Goal: Task Accomplishment & Management: Complete application form

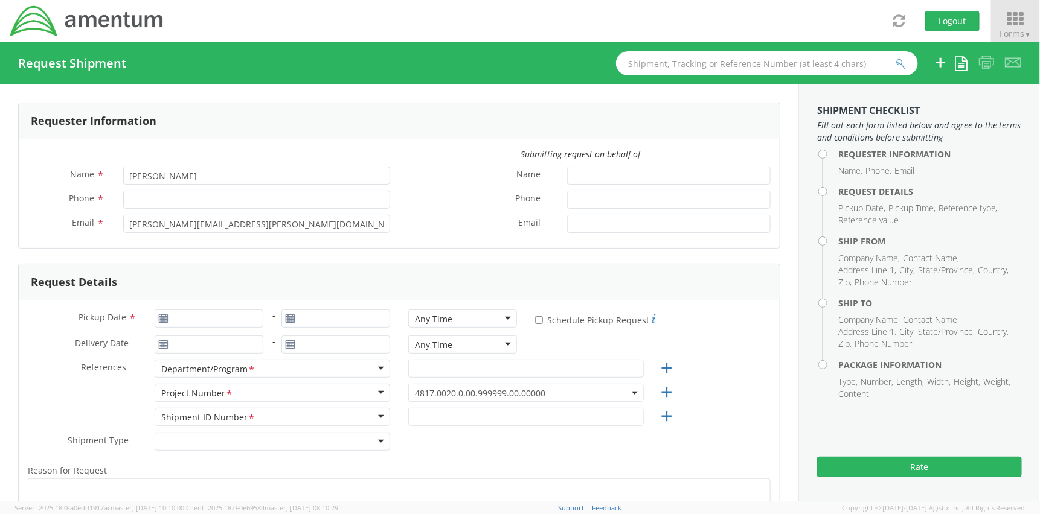
click at [1013, 36] on span "Forms ▼" at bounding box center [1015, 33] width 32 height 11
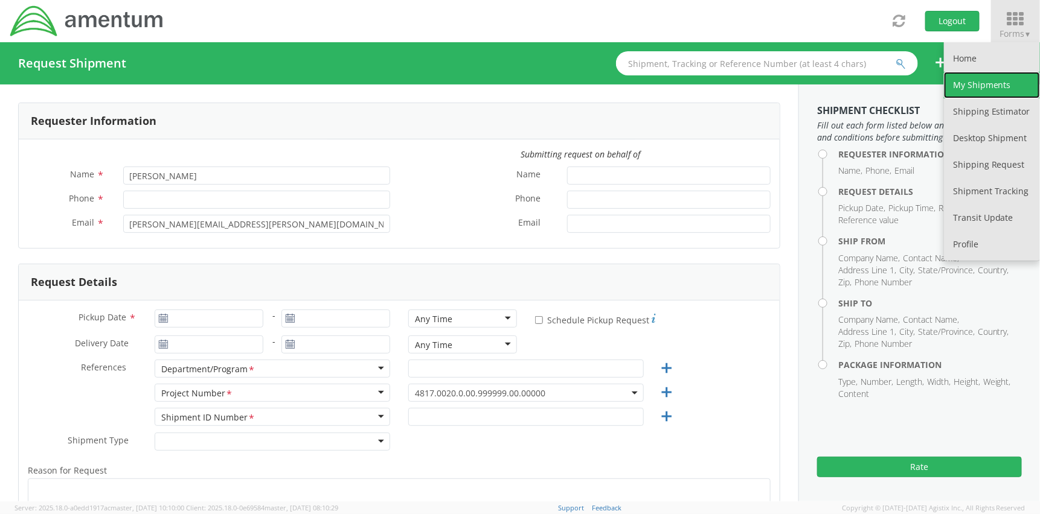
click at [993, 77] on link "My Shipments" at bounding box center [992, 85] width 96 height 27
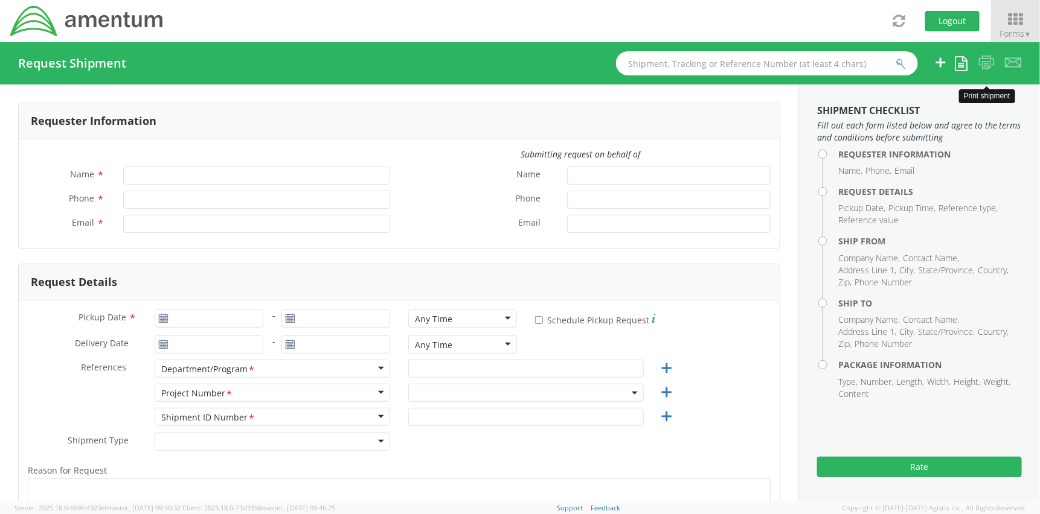
type input "[PERSON_NAME]"
type input "[PERSON_NAME][EMAIL_ADDRESS][PERSON_NAME][DOMAIN_NAME]"
click at [1005, 25] on icon at bounding box center [1015, 19] width 56 height 17
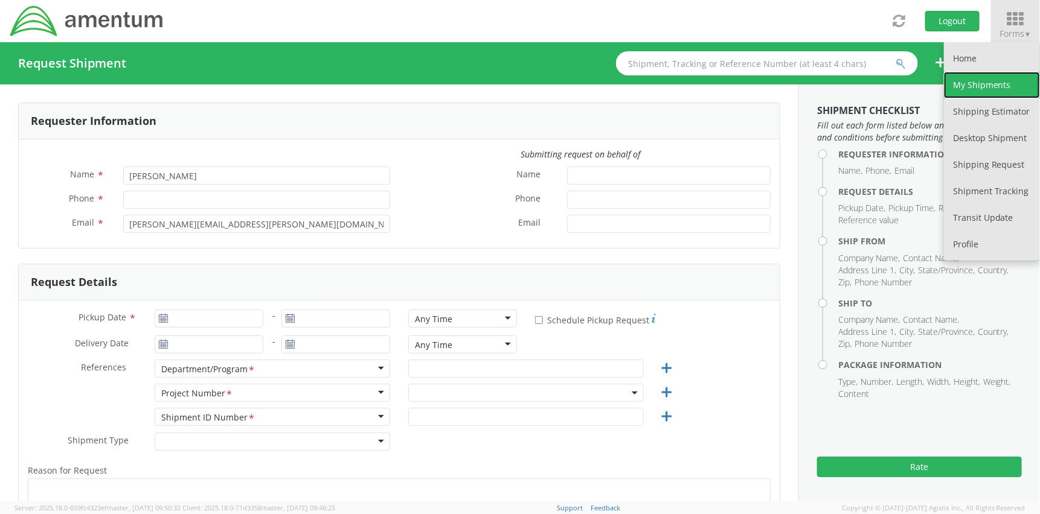
click at [999, 82] on link "My Shipments" at bounding box center [992, 85] width 96 height 27
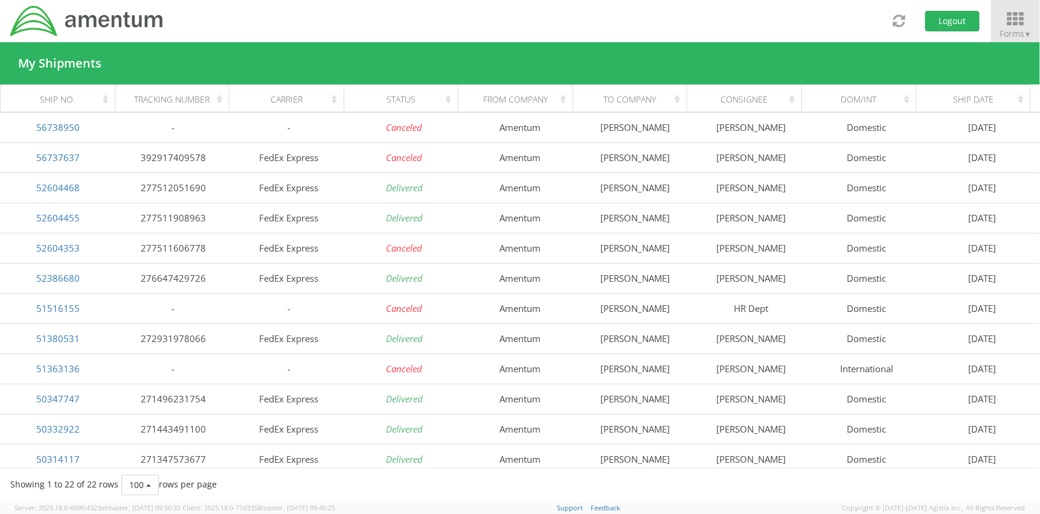
click at [1003, 27] on icon at bounding box center [1015, 19] width 56 height 17
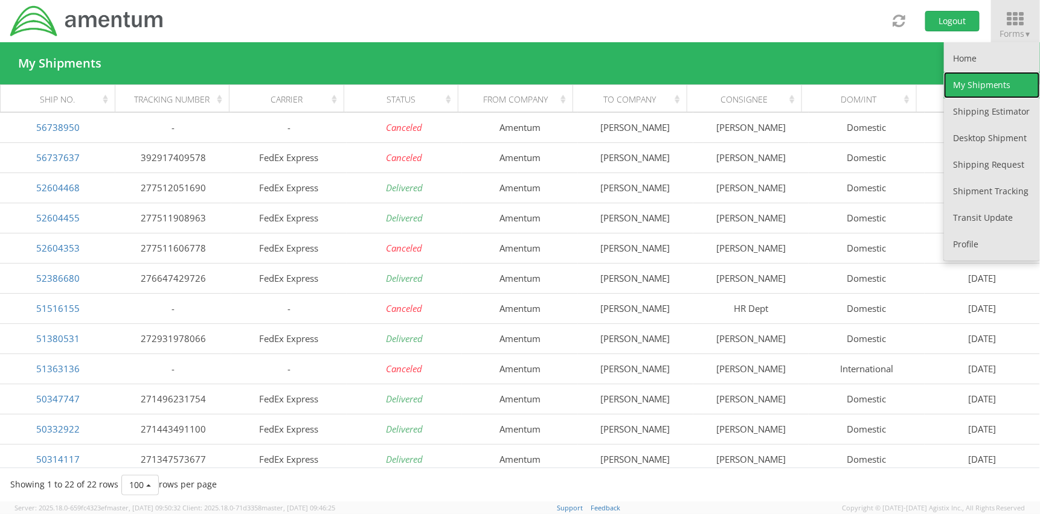
click at [992, 88] on link "My Shipments" at bounding box center [992, 85] width 96 height 27
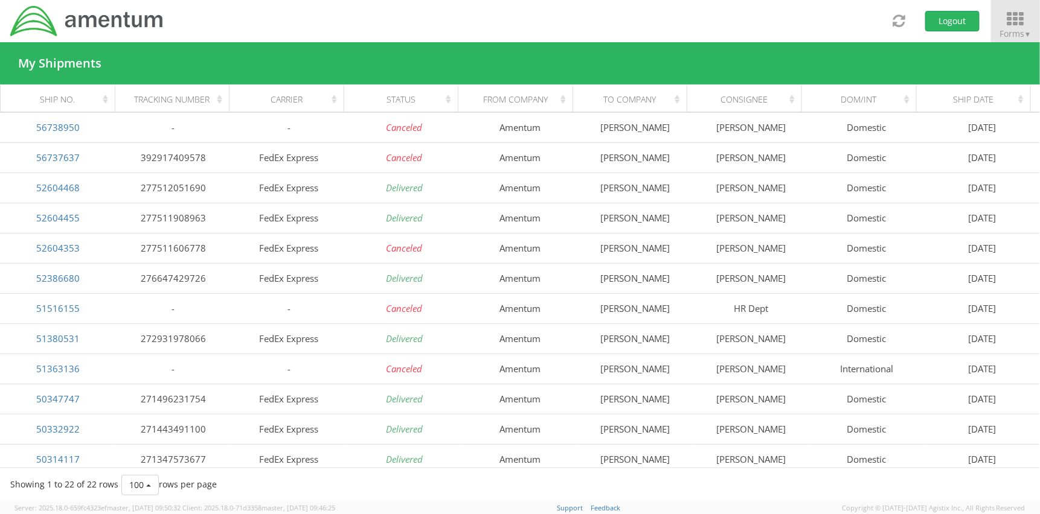
click at [1015, 28] on span "Forms ▼" at bounding box center [1015, 33] width 32 height 11
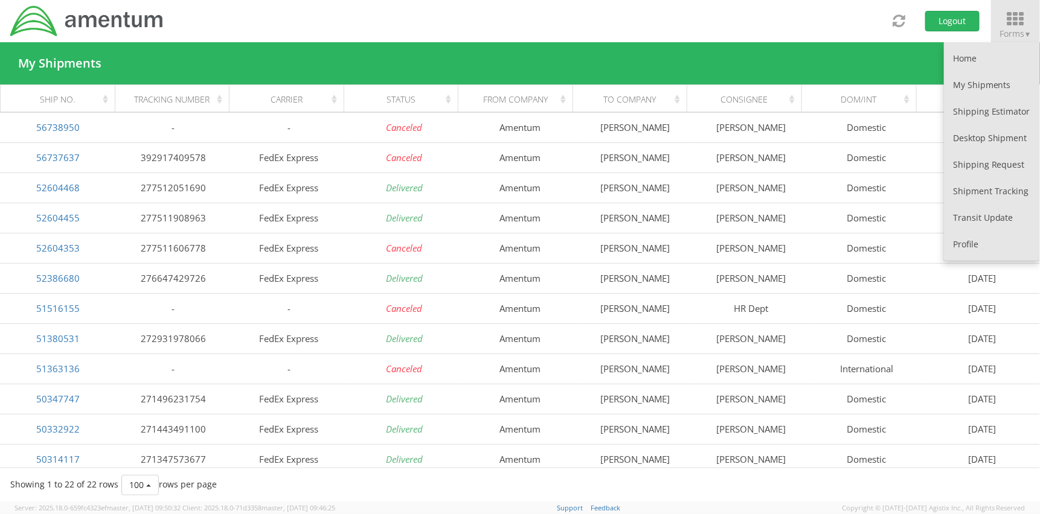
click at [388, 16] on div "Toggle navigation Logout Forms ▼ Home My Shipments Shipping Estimator Desktop S…" at bounding box center [520, 21] width 1040 height 42
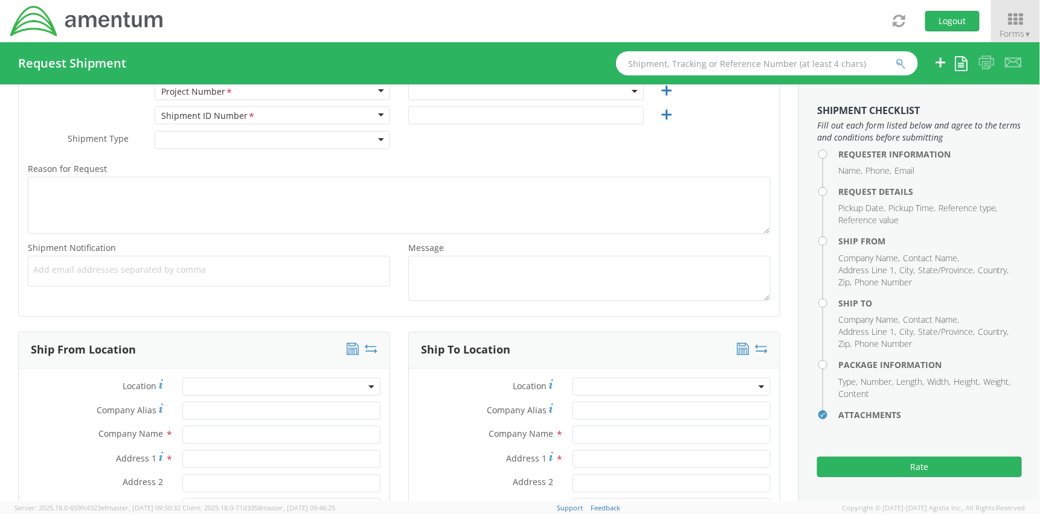
select select "4817.0020.0.00.999999.00.00000"
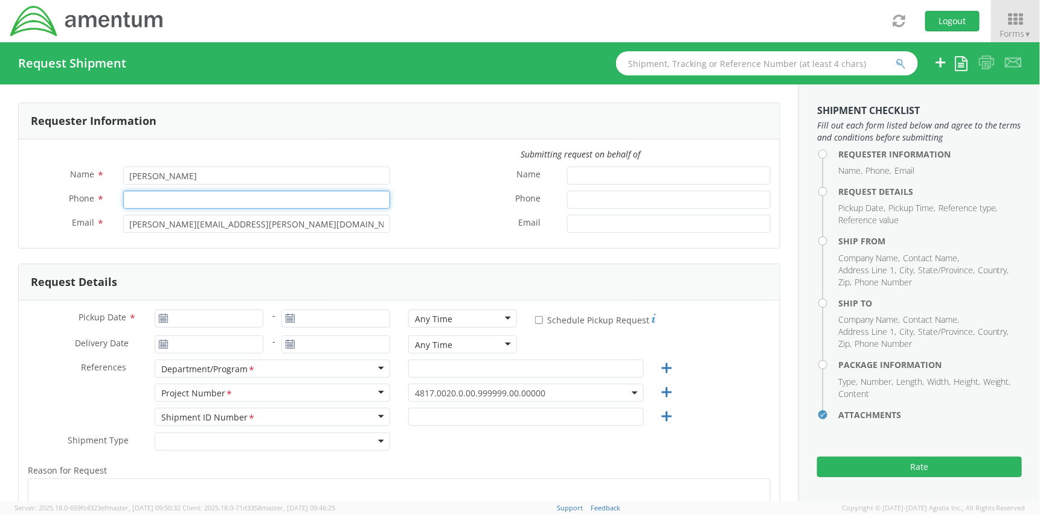
click at [178, 196] on input "Phone *" at bounding box center [256, 200] width 267 height 18
type input "9032239758"
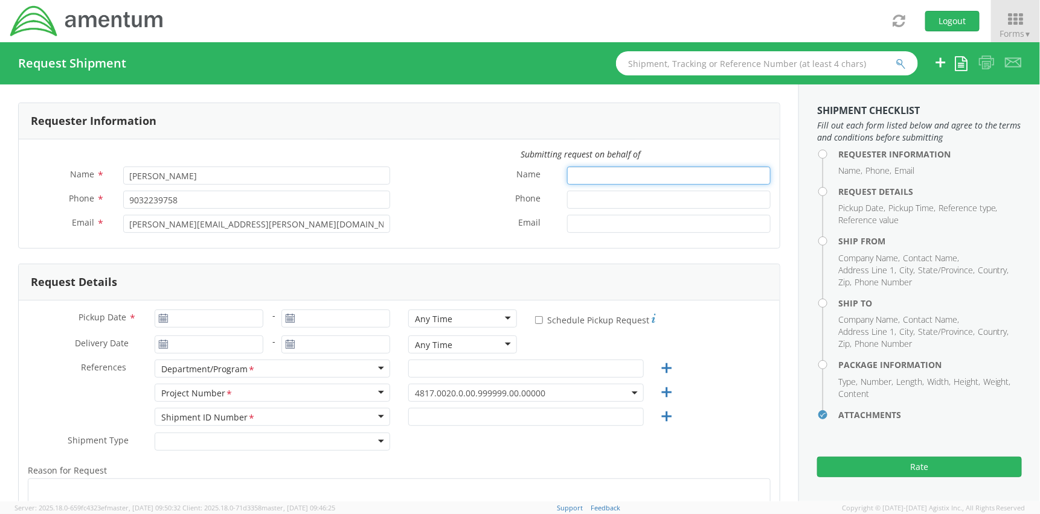
type input "[PERSON_NAME]"
type input "9032239758"
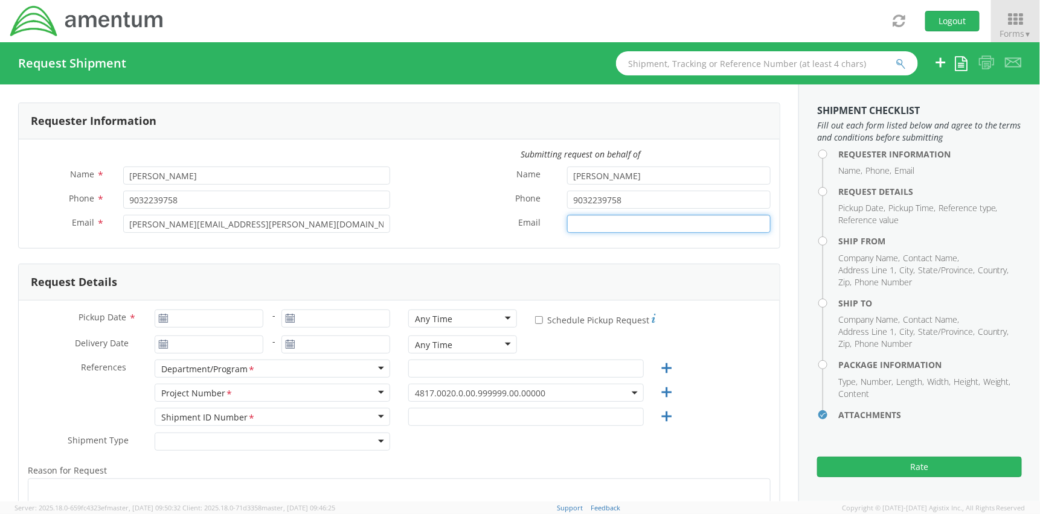
type input "[PERSON_NAME][EMAIL_ADDRESS][PERSON_NAME][DOMAIN_NAME]"
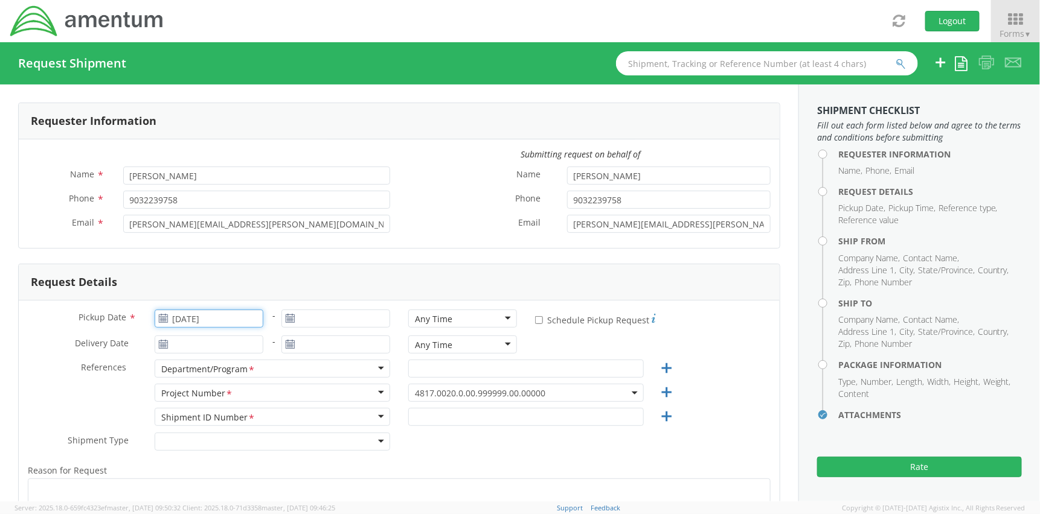
type input "[DATE]"
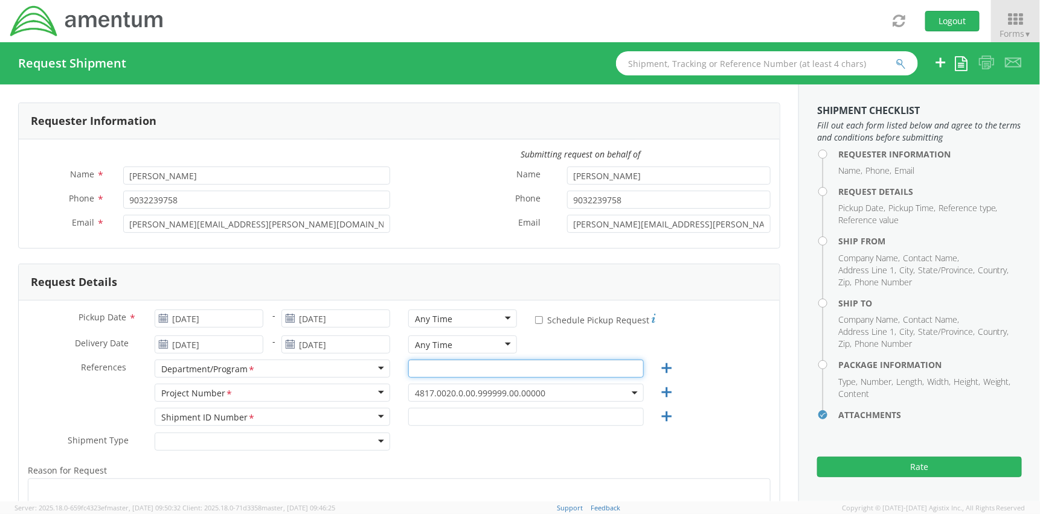
type input "RRAD"
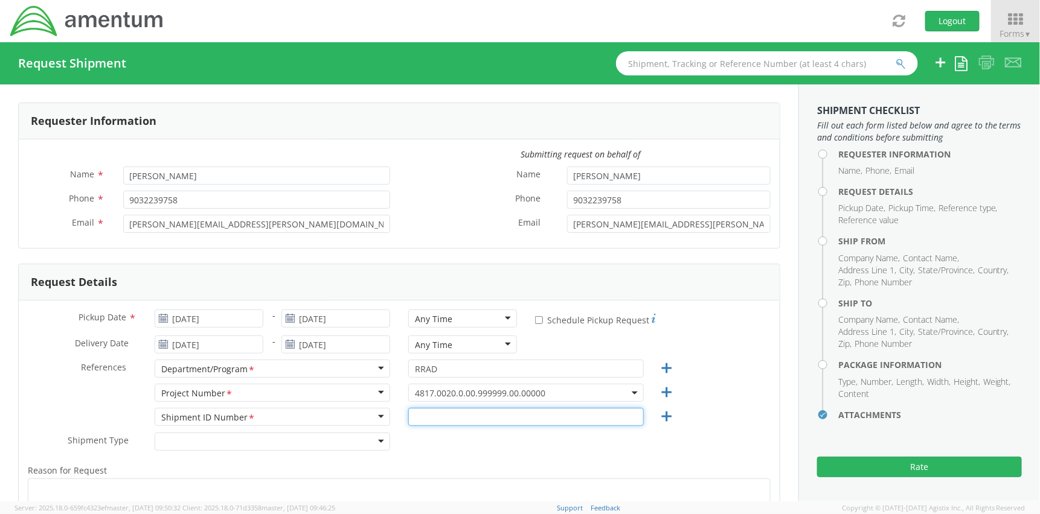
type input "TS3"
click at [179, 254] on form "Requester Information Submitting request on behalf of Name * [PERSON_NAME] Phon…" at bounding box center [399, 361] width 762 height 516
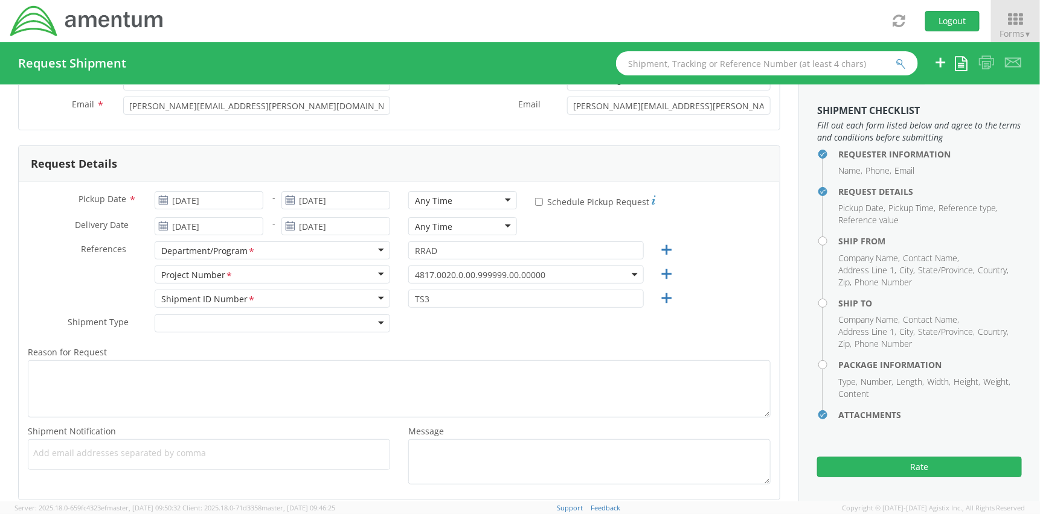
scroll to position [121, 0]
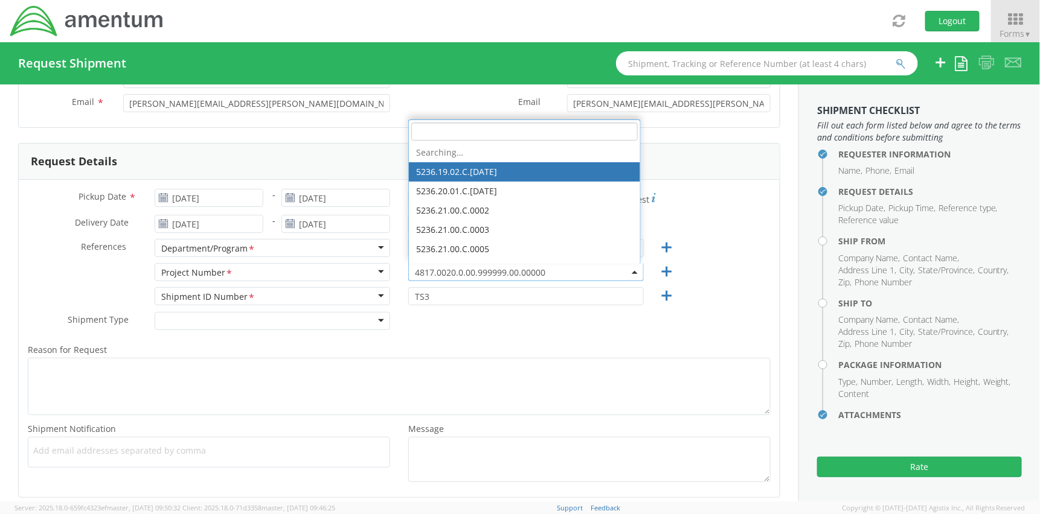
click at [634, 275] on span at bounding box center [635, 272] width 2 height 18
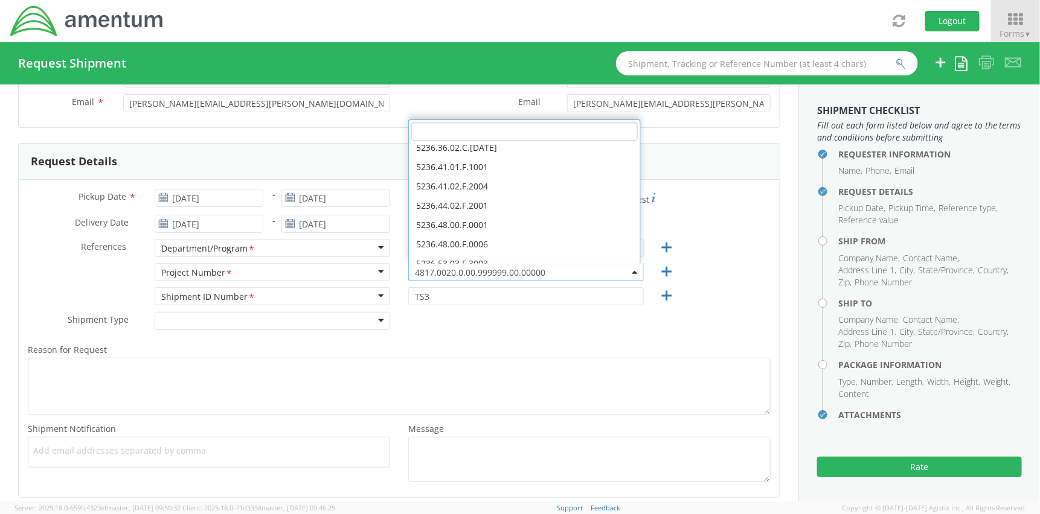
scroll to position [604, 0]
click at [476, 136] on input "search" at bounding box center [524, 132] width 226 height 18
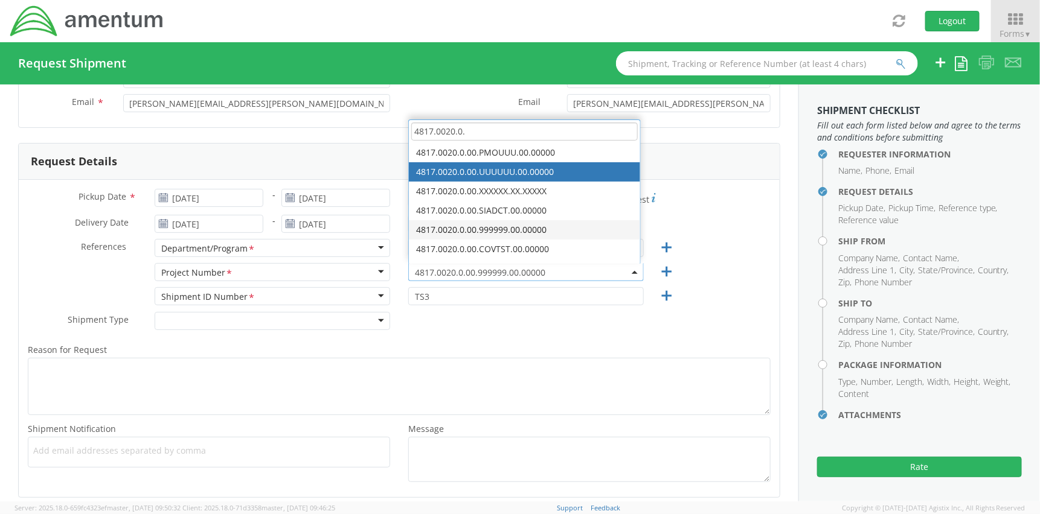
type input "4817.0020.0."
select select "4817.0020.0.00.UUUUUU.00.00000"
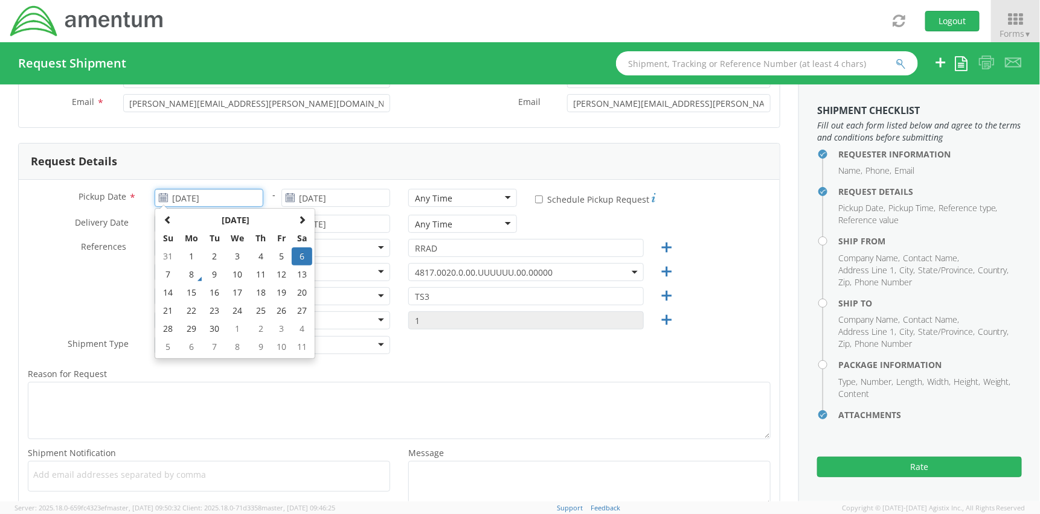
click at [239, 197] on input "[DATE]" at bounding box center [209, 198] width 109 height 18
click at [196, 274] on td "8" at bounding box center [191, 275] width 25 height 18
type input "[DATE]"
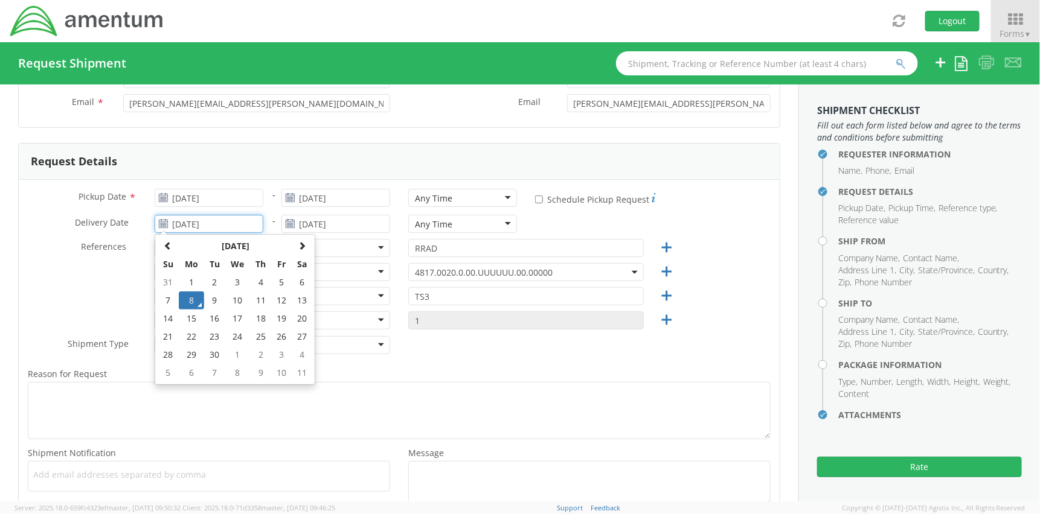
click at [244, 225] on input "[DATE]" at bounding box center [209, 224] width 109 height 18
click at [217, 294] on td "9" at bounding box center [214, 301] width 21 height 18
type input "[DATE]"
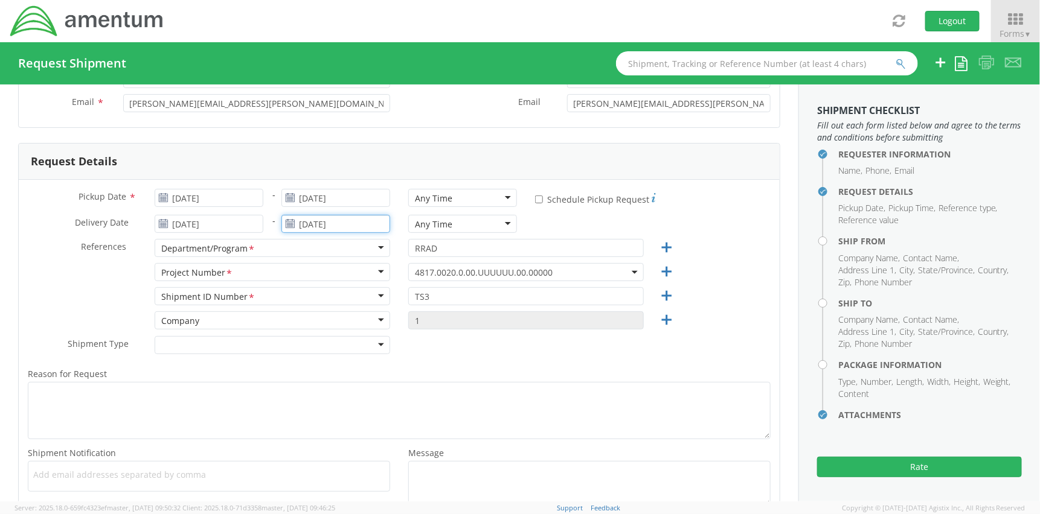
click at [318, 220] on input "[DATE]" at bounding box center [335, 224] width 109 height 18
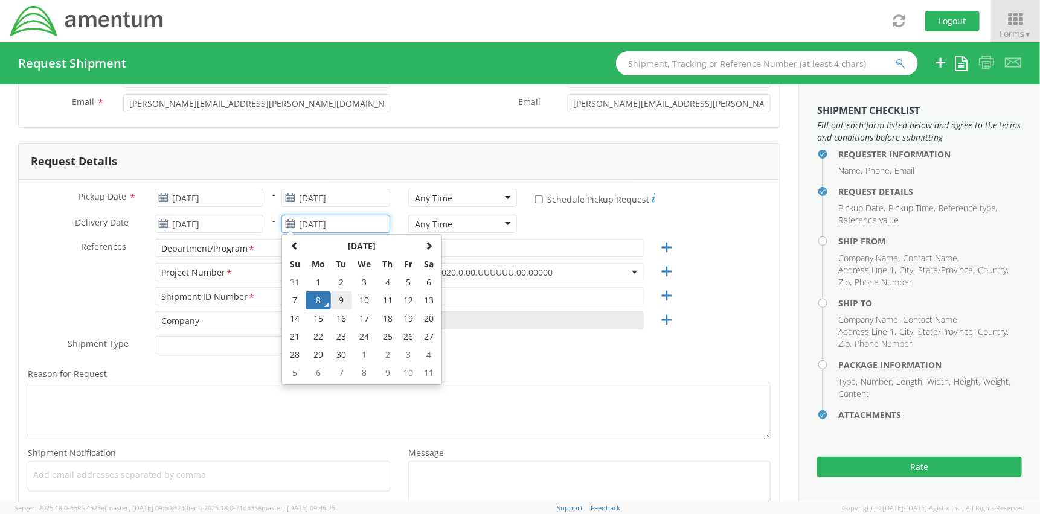
click at [336, 300] on td "9" at bounding box center [341, 301] width 21 height 18
type input "[DATE]"
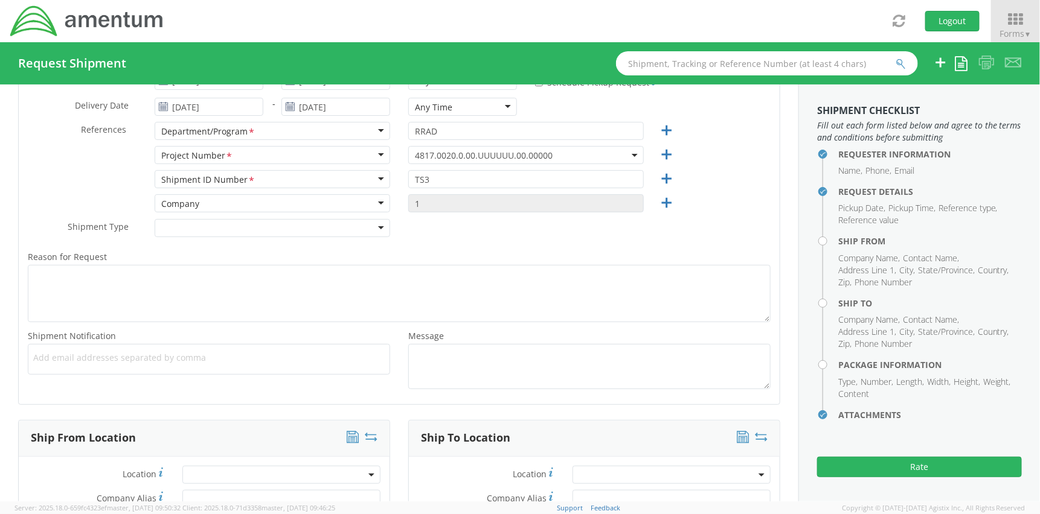
scroll to position [302, 0]
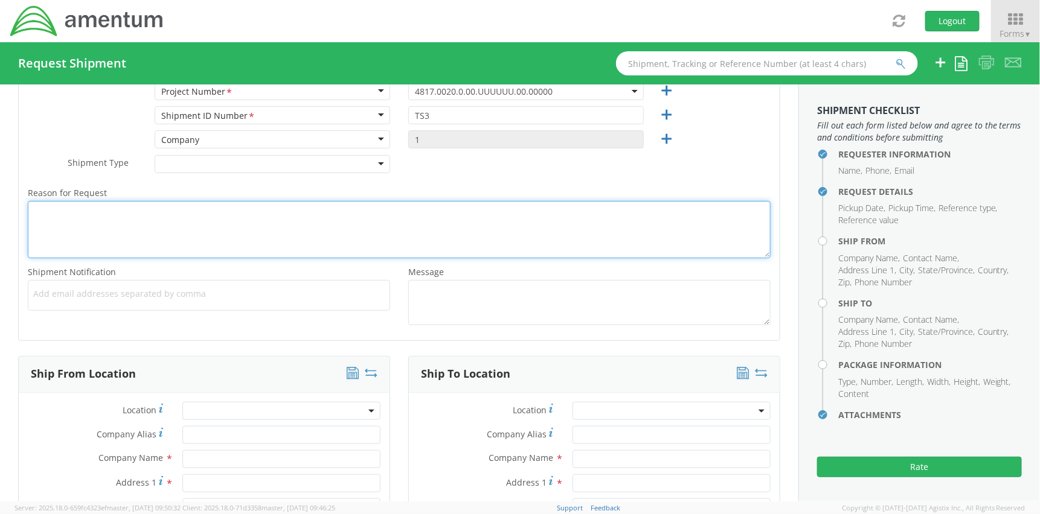
click at [309, 240] on textarea "Reason for Request *" at bounding box center [399, 229] width 743 height 57
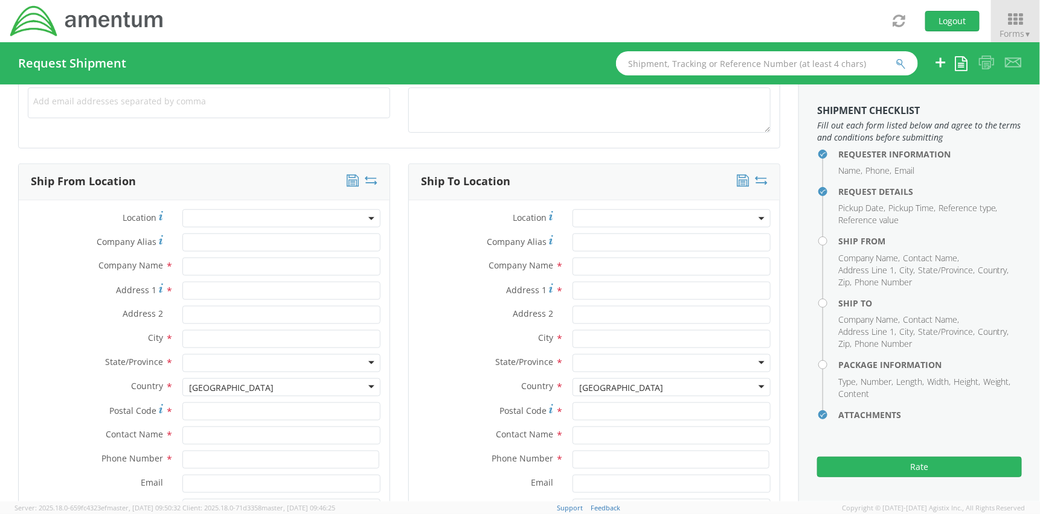
scroll to position [543, 0]
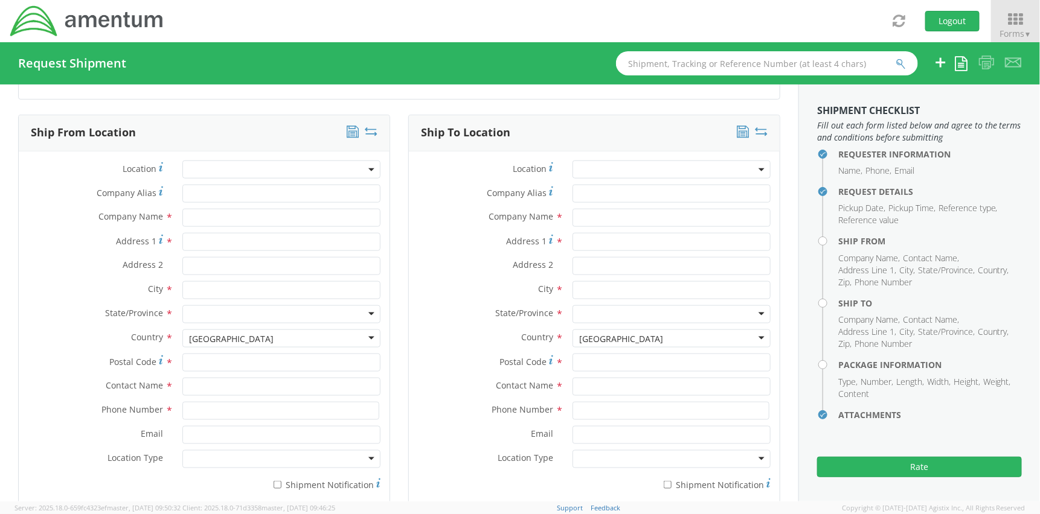
type textarea "HR Documentation Letter"
click at [225, 220] on input "text" at bounding box center [281, 218] width 198 height 18
type input "Amentum"
type input "[STREET_ADDRESS]"
type input "[GEOGRAPHIC_DATA]"
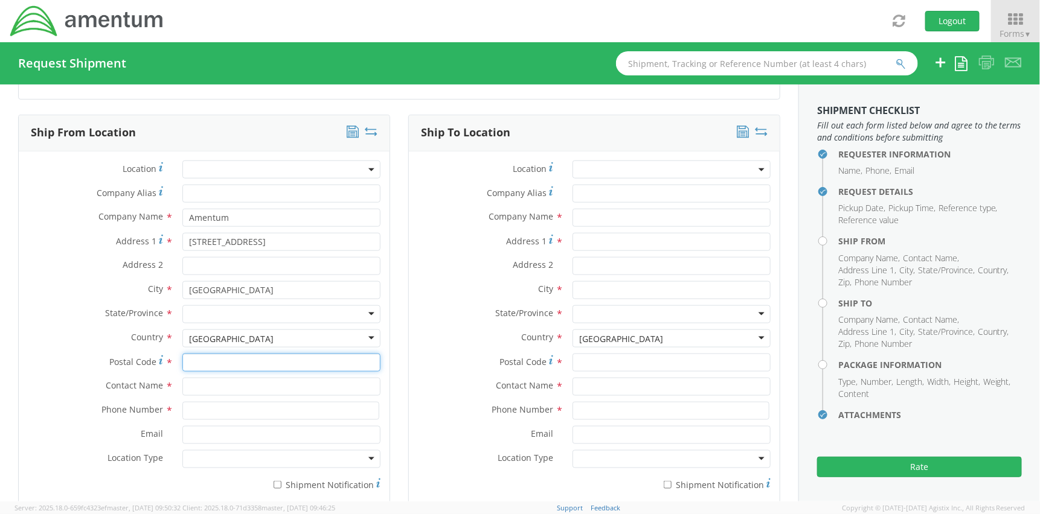
type input "75570"
type input "HR"
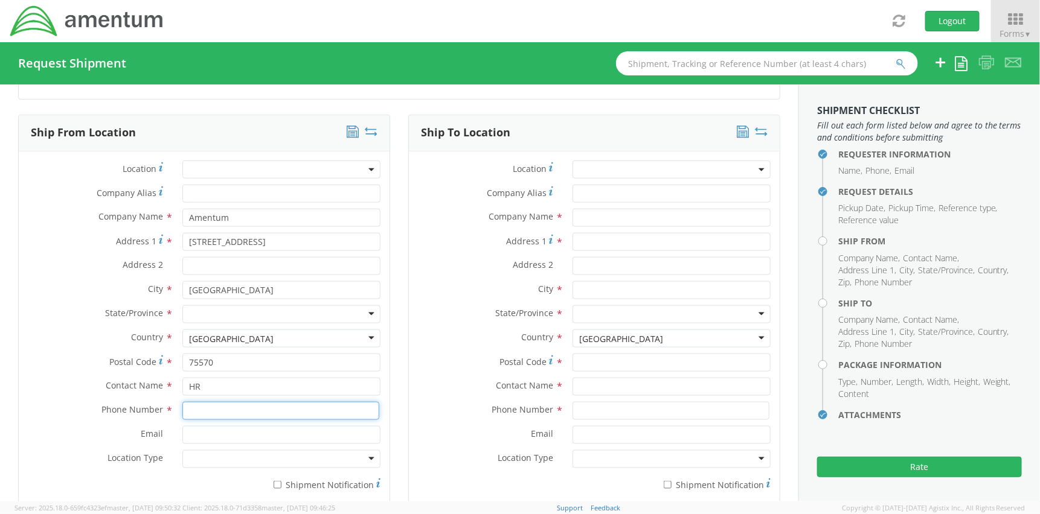
type input "9032239758"
type input "[PERSON_NAME][EMAIL_ADDRESS][PERSON_NAME][DOMAIN_NAME]"
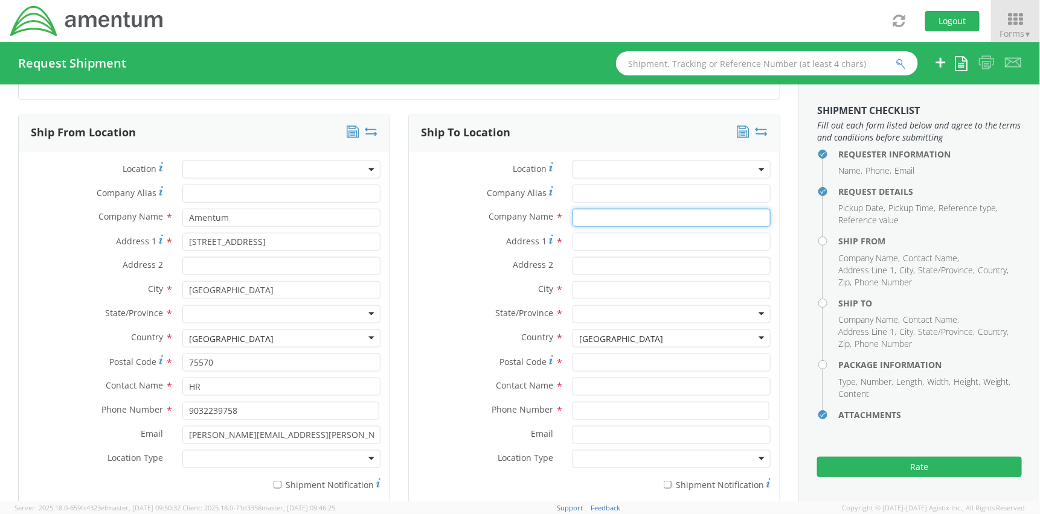
type input "[PERSON_NAME]"
type input "[STREET_ADDRESS]"
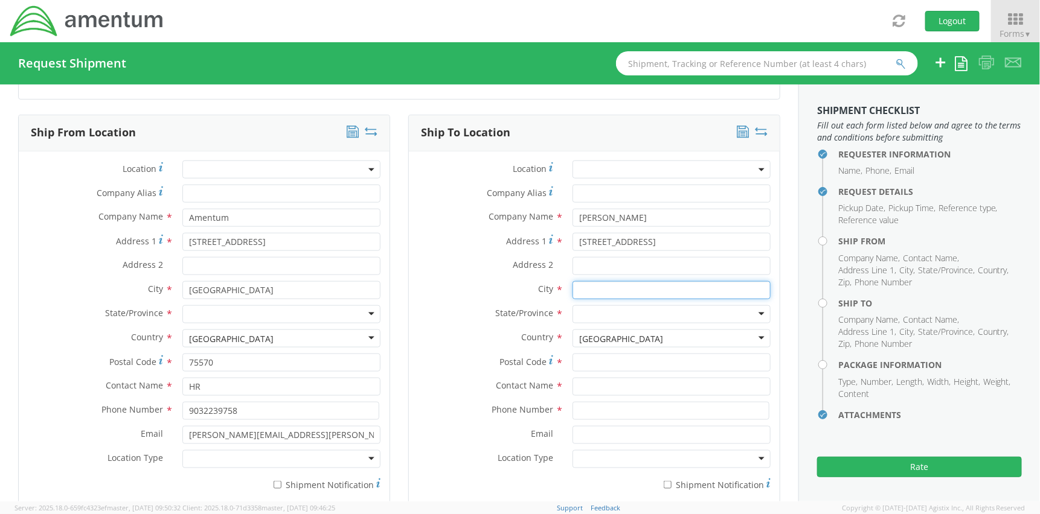
type input "[GEOGRAPHIC_DATA]"
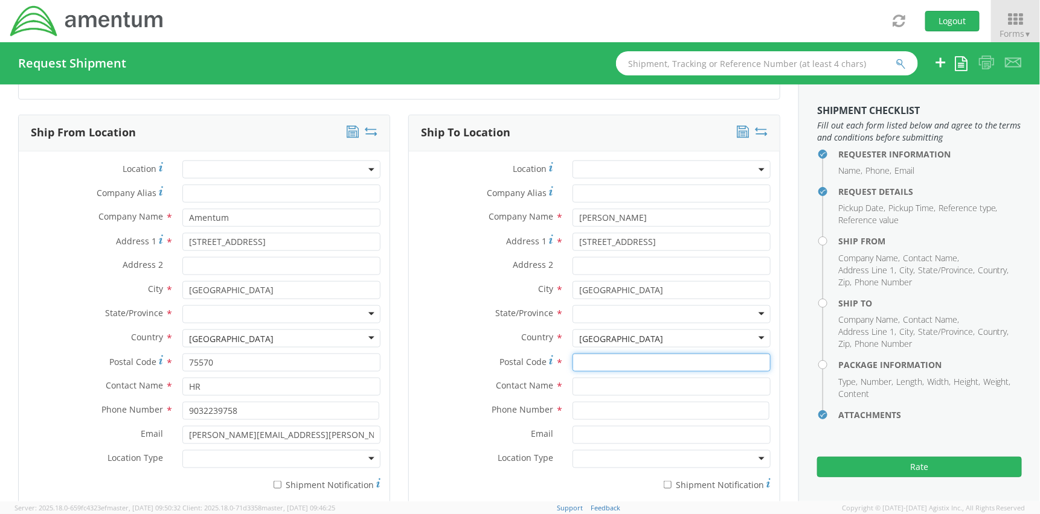
type input "36201"
type input "[PERSON_NAME]"
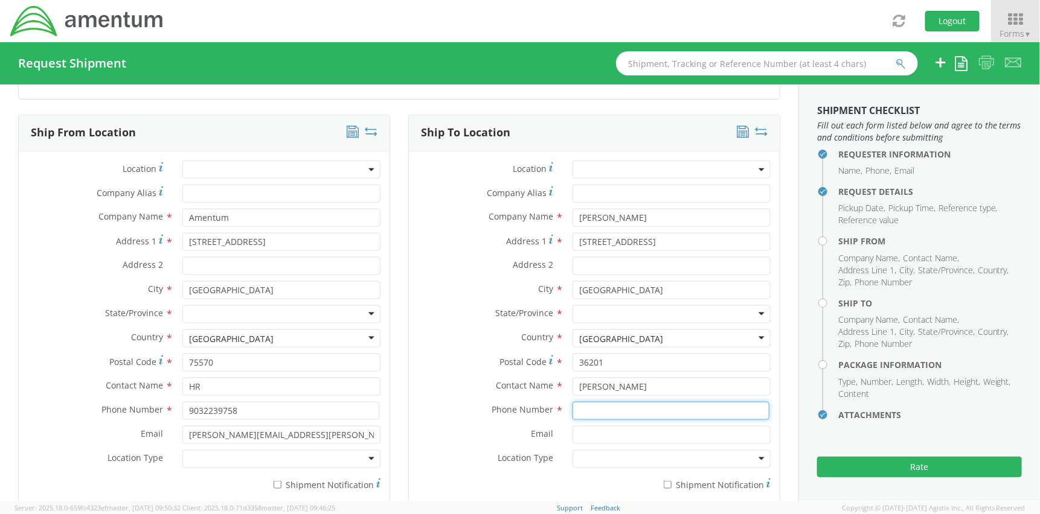
type input "9032239758"
type input "[PERSON_NAME][EMAIL_ADDRESS][PERSON_NAME][DOMAIN_NAME]"
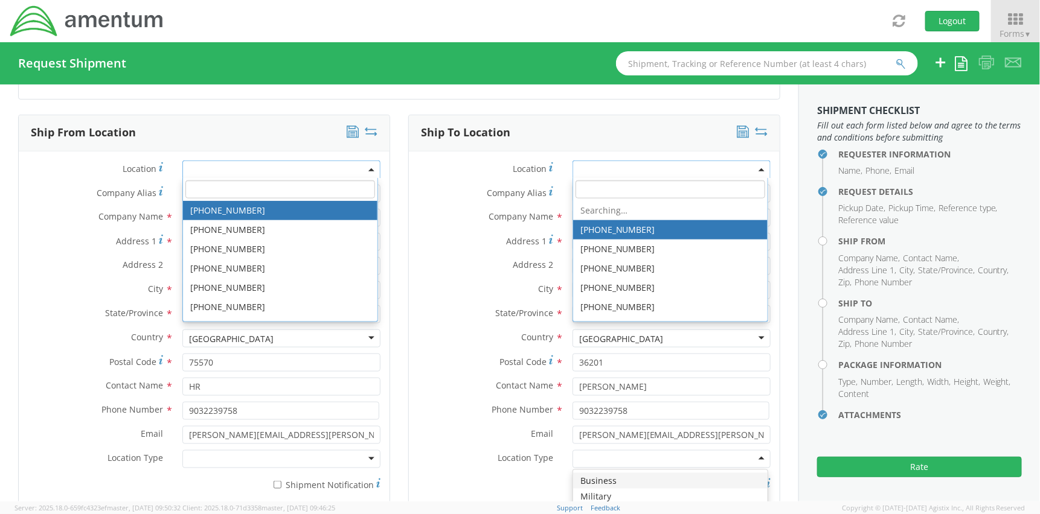
scroll to position [0, 0]
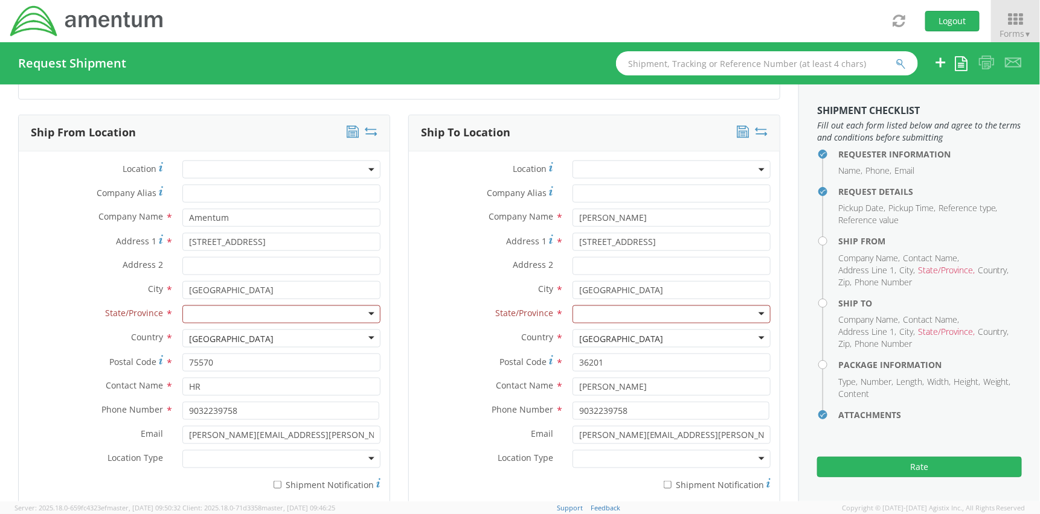
click at [101, 270] on label "Address 2 *" at bounding box center [96, 265] width 155 height 16
click at [182, 270] on input "Address 2 *" at bounding box center [281, 266] width 198 height 18
click at [219, 309] on div at bounding box center [281, 315] width 198 height 18
drag, startPoint x: 650, startPoint y: 240, endPoint x: 570, endPoint y: 245, distance: 79.8
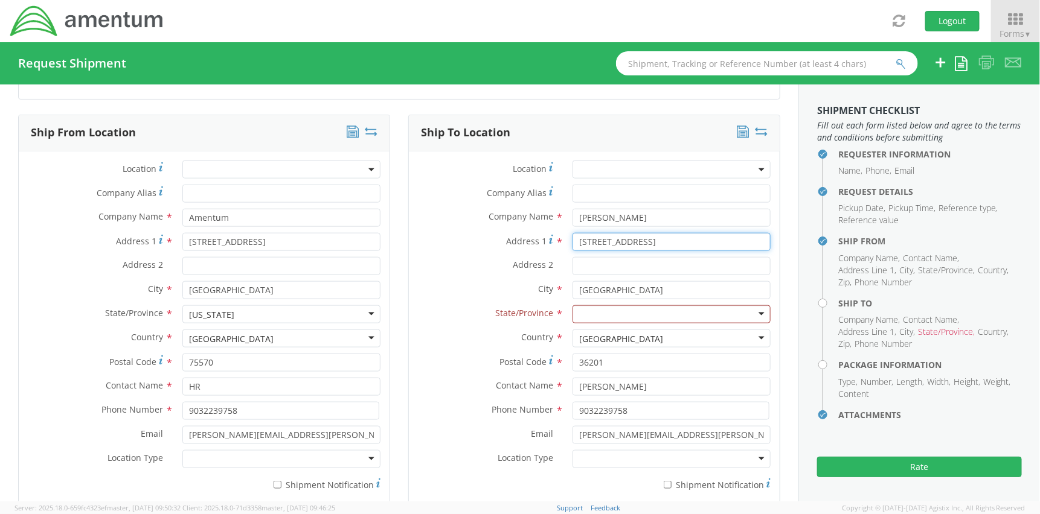
click at [572, 245] on input "[STREET_ADDRESS]" at bounding box center [671, 242] width 198 height 18
paste input "[STREET_ADDRESS][PERSON_NAME]"
type input "[STREET_ADDRESS][PERSON_NAME]"
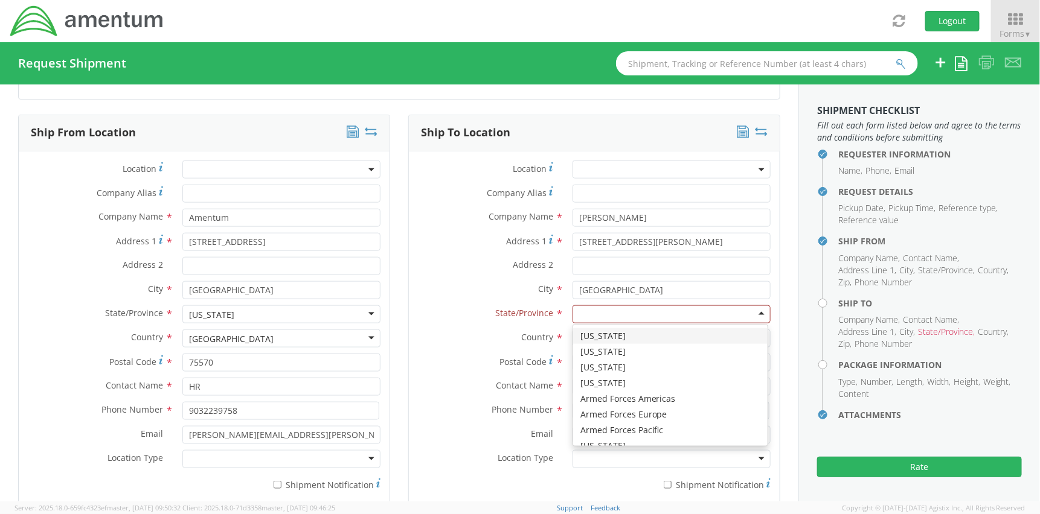
click at [583, 309] on div at bounding box center [671, 315] width 198 height 18
type input "t"
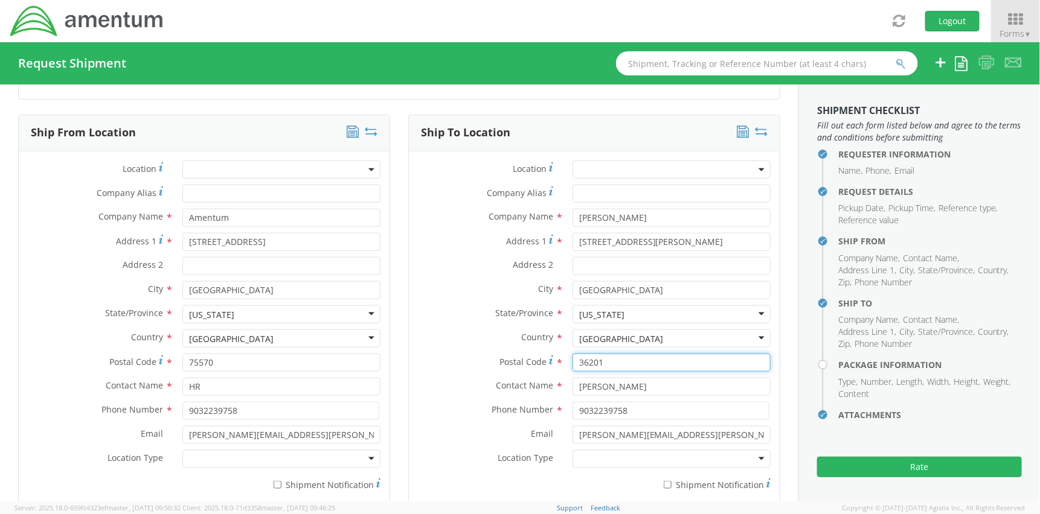
click at [605, 366] on input "36201" at bounding box center [671, 363] width 198 height 18
click at [603, 359] on input "36201" at bounding box center [671, 363] width 198 height 18
paste input "79904"
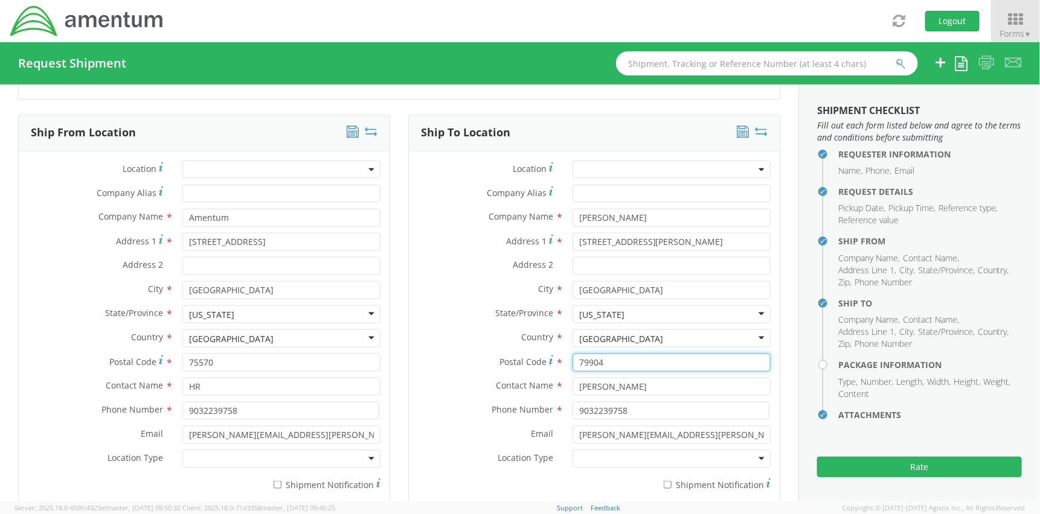
type input "79904"
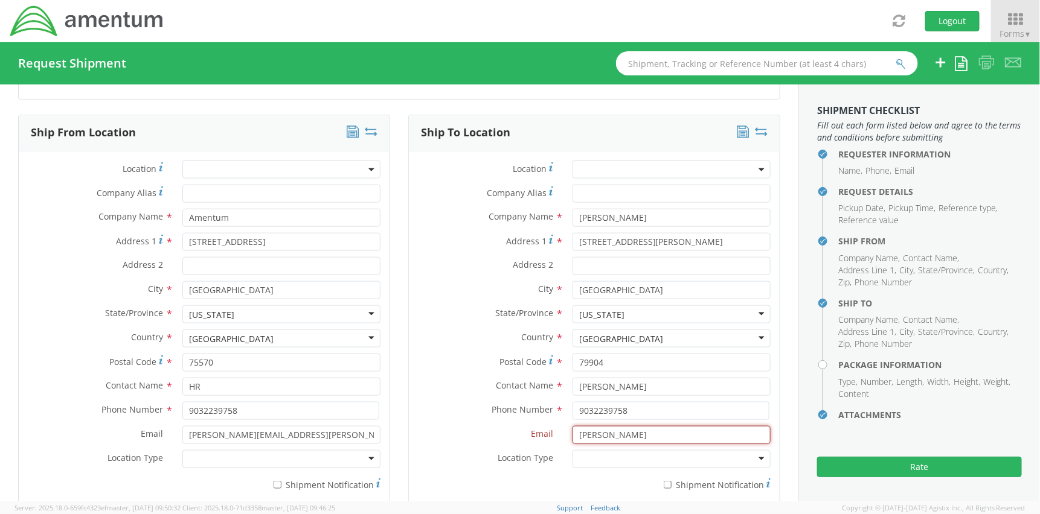
type input "[PERSON_NAME][EMAIL_ADDRESS][PERSON_NAME][DOMAIN_NAME]"
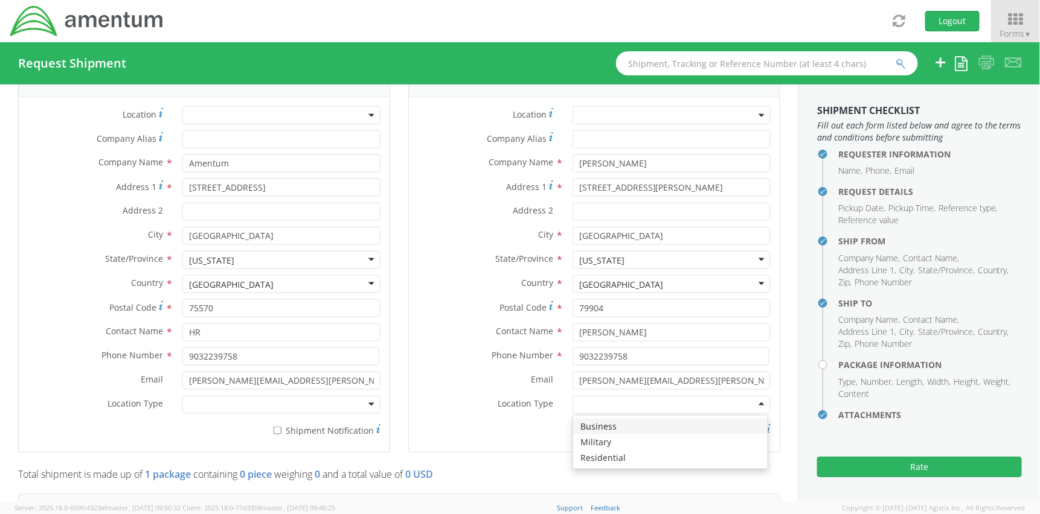
scroll to position [604, 0]
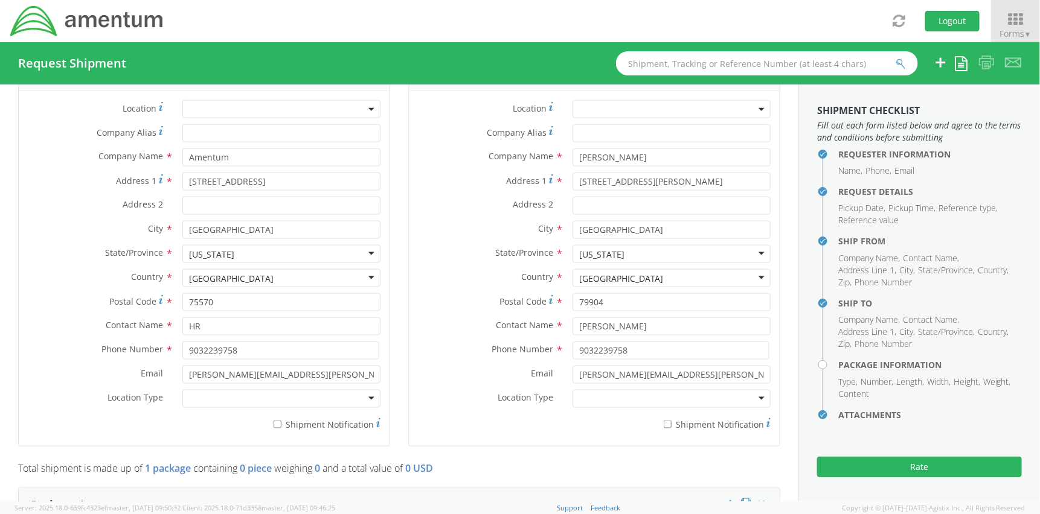
click at [438, 314] on div "Postal Code * 79904" at bounding box center [594, 305] width 371 height 24
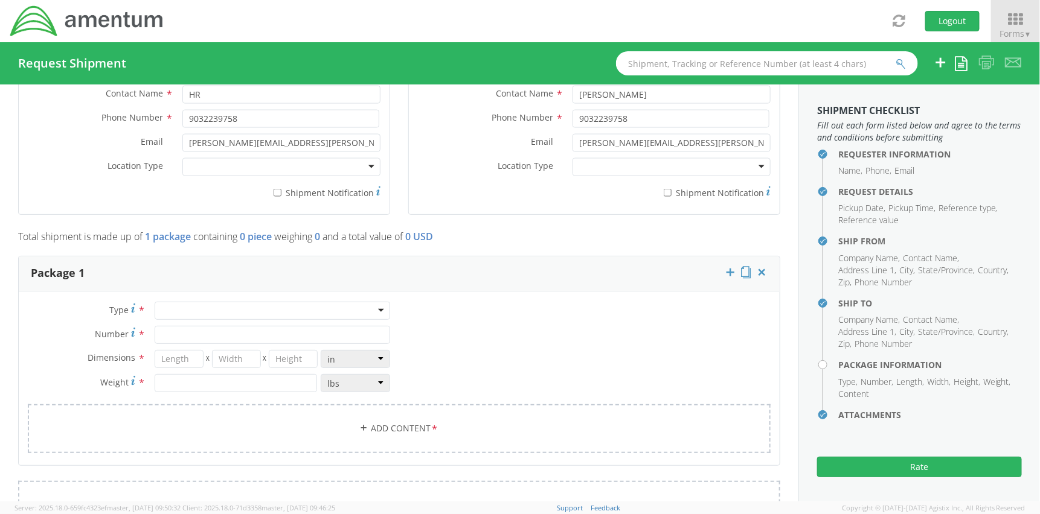
scroll to position [845, 0]
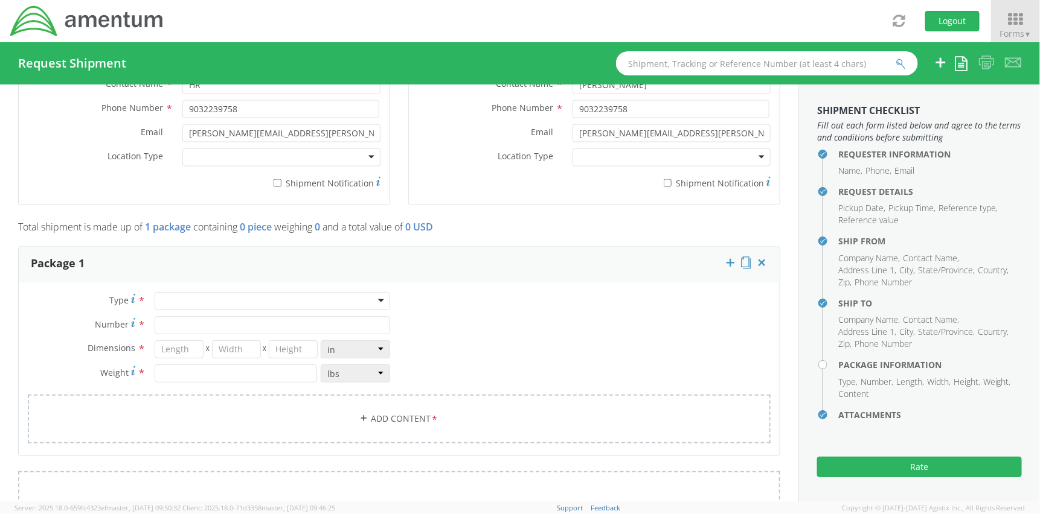
click at [296, 306] on div at bounding box center [272, 301] width 235 height 18
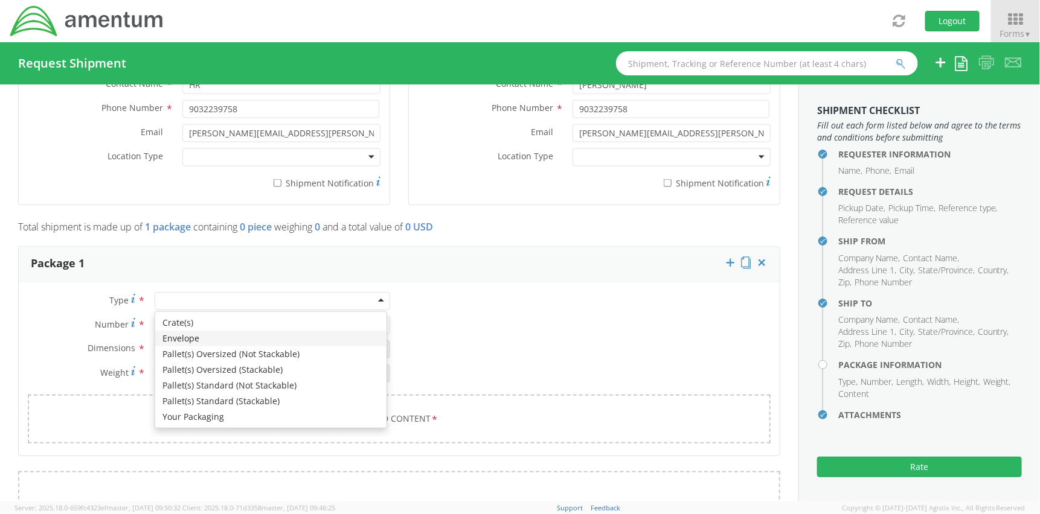
type input "1"
type input "9.5"
type input "12.5"
type input "0.25"
type input "1"
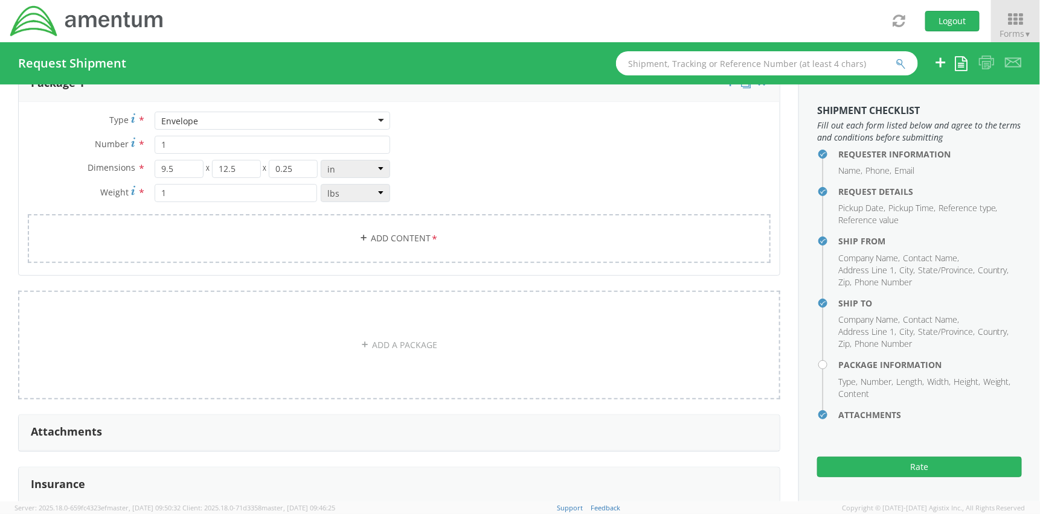
scroll to position [1026, 0]
click at [372, 232] on link "Add Content *" at bounding box center [399, 238] width 743 height 49
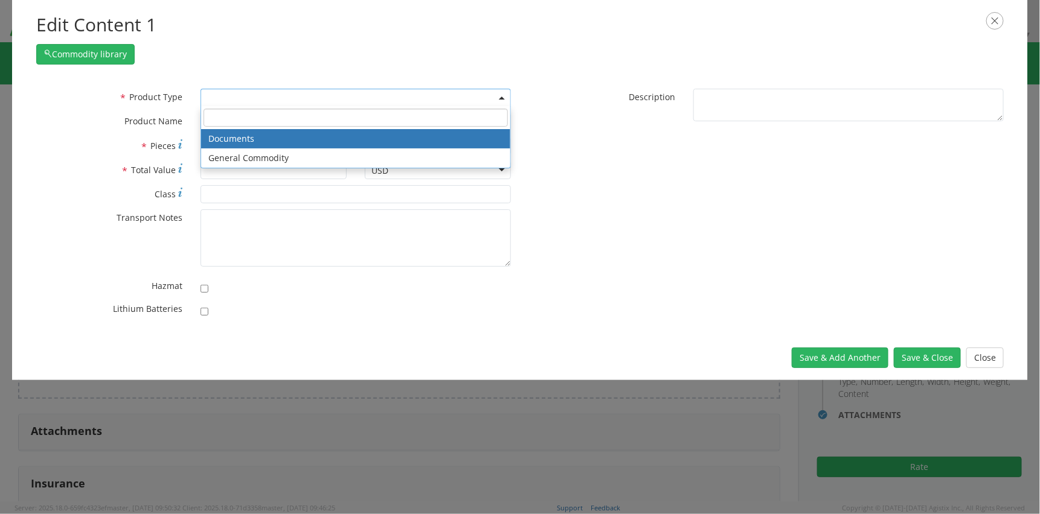
click at [268, 98] on span at bounding box center [355, 98] width 310 height 18
select select "DOCUMENT"
type input "Documents"
type input "1"
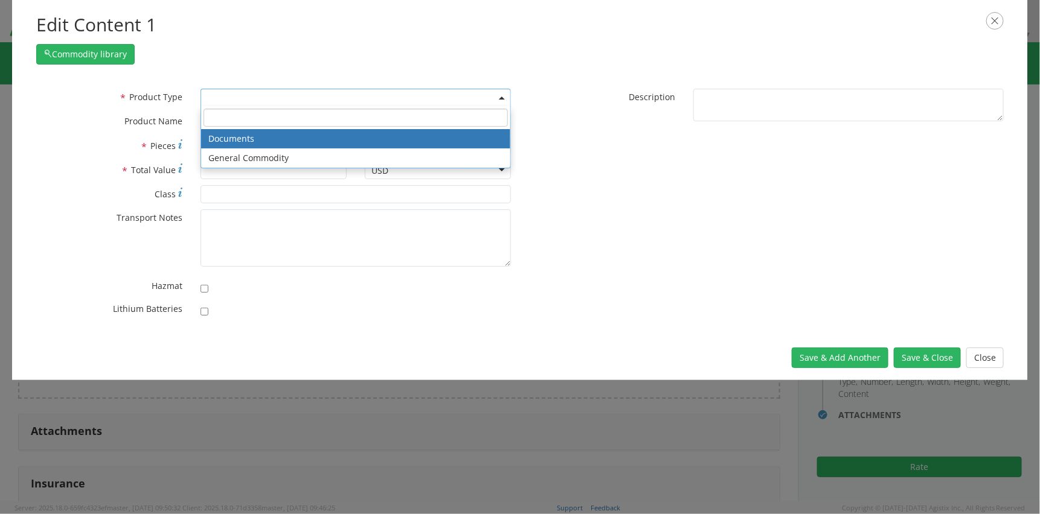
type textarea "Documents"
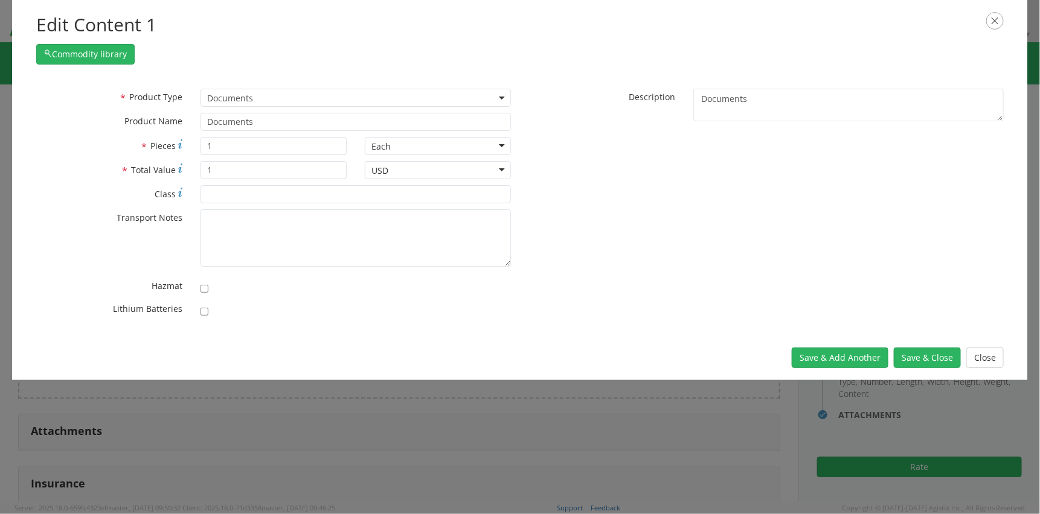
drag, startPoint x: 774, startPoint y: 120, endPoint x: 668, endPoint y: 202, distance: 133.8
click at [668, 202] on div "* Product Type Documents General Commodity Documents * Product Name Documents *…" at bounding box center [519, 206] width 985 height 235
click at [818, 357] on button "Save & Add Another" at bounding box center [840, 358] width 97 height 21
select select
click at [982, 359] on button "Close" at bounding box center [984, 358] width 37 height 21
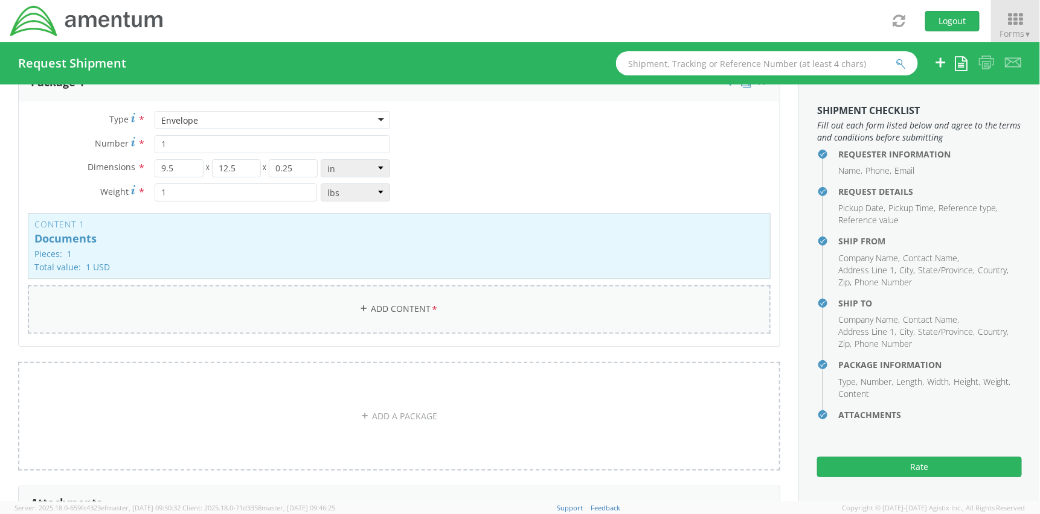
click at [552, 313] on link "Add Content *" at bounding box center [399, 310] width 743 height 49
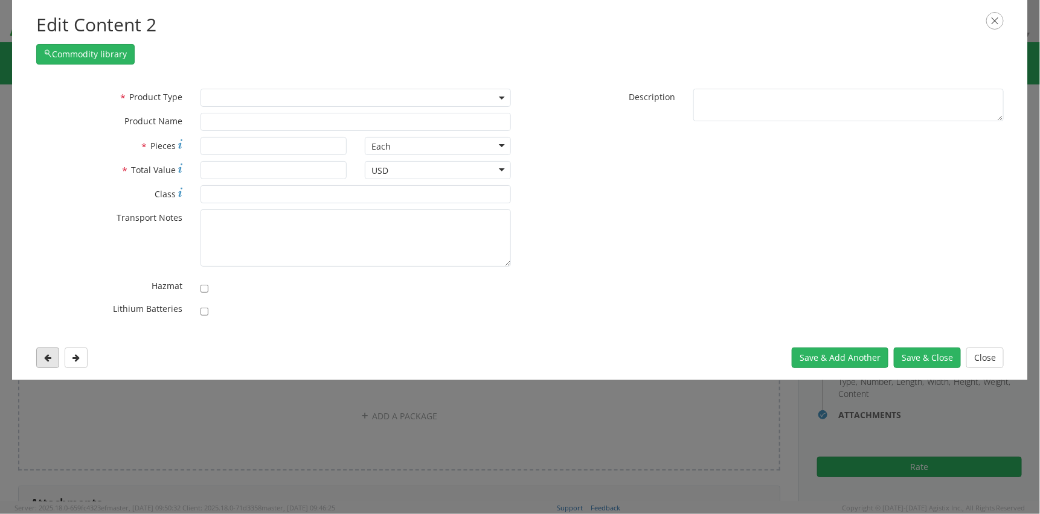
click at [40, 356] on button at bounding box center [47, 358] width 23 height 21
select select "DOCUMENT"
type input "Documents"
type input "1"
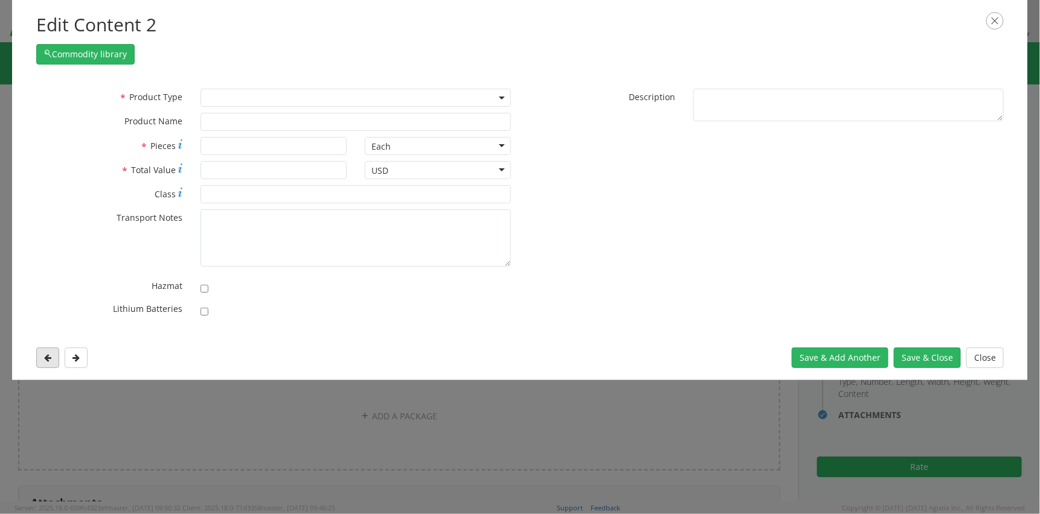
type textarea "Documents"
click at [995, 24] on icon "button" at bounding box center [995, 21] width 18 height 18
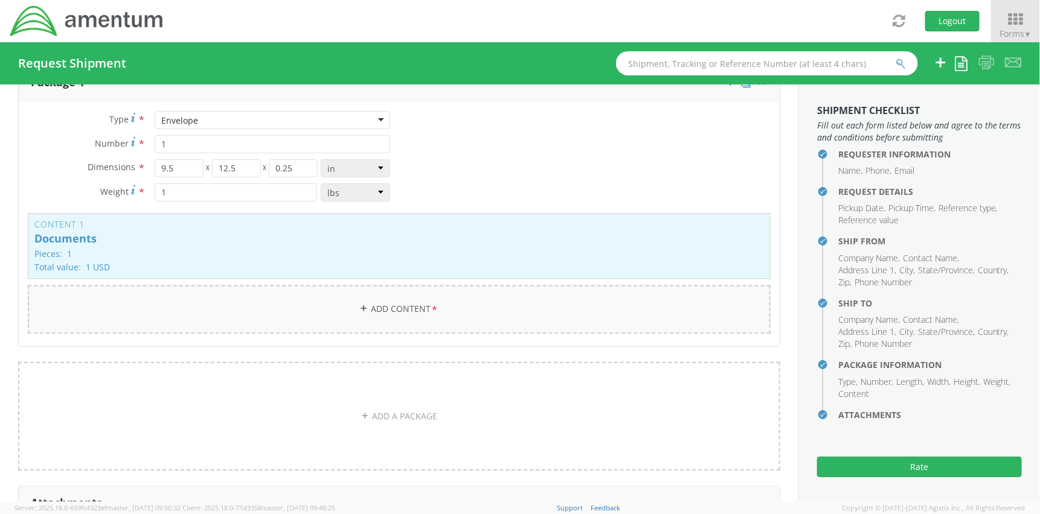
drag, startPoint x: 534, startPoint y: 312, endPoint x: 468, endPoint y: 304, distance: 66.3
click at [468, 304] on link "Add Content *" at bounding box center [399, 310] width 743 height 49
select select
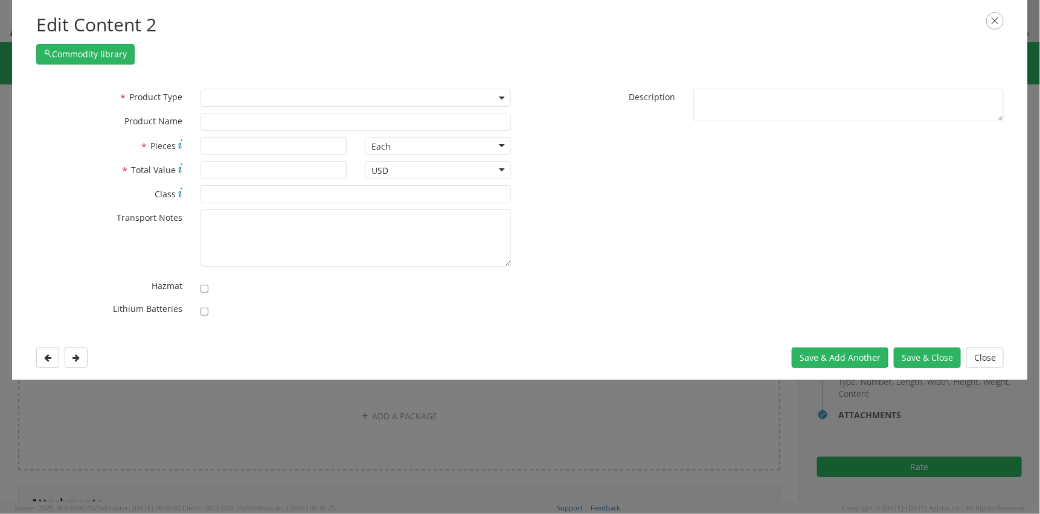
drag, startPoint x: 698, startPoint y: 267, endPoint x: 599, endPoint y: 232, distance: 105.0
click at [599, 232] on div "* Product Type Documents General Commodity * Product Name * Pieces Each Each Ba…" at bounding box center [519, 206] width 985 height 235
click at [903, 366] on button "Save & Close" at bounding box center [927, 358] width 67 height 21
click at [982, 366] on button "Close" at bounding box center [984, 358] width 37 height 21
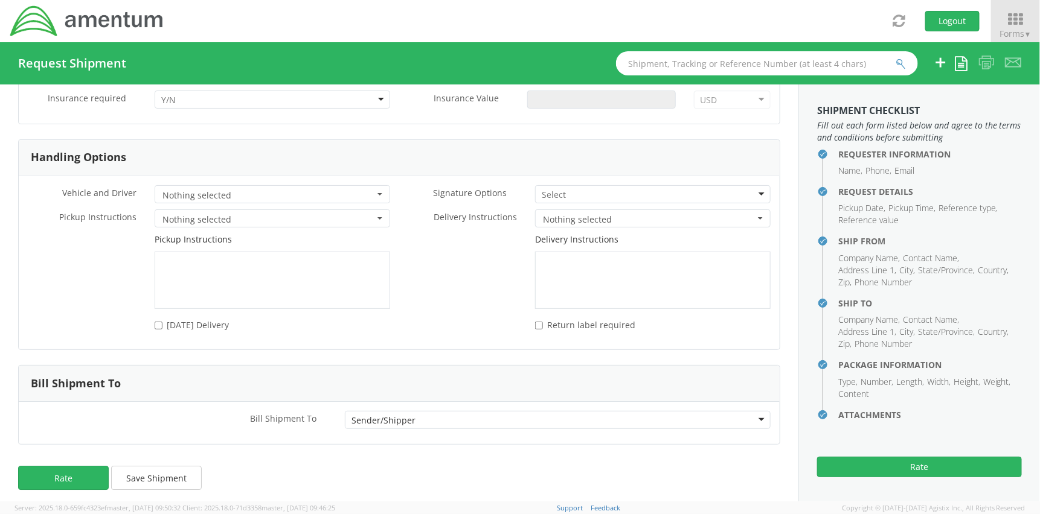
scroll to position [1524, 0]
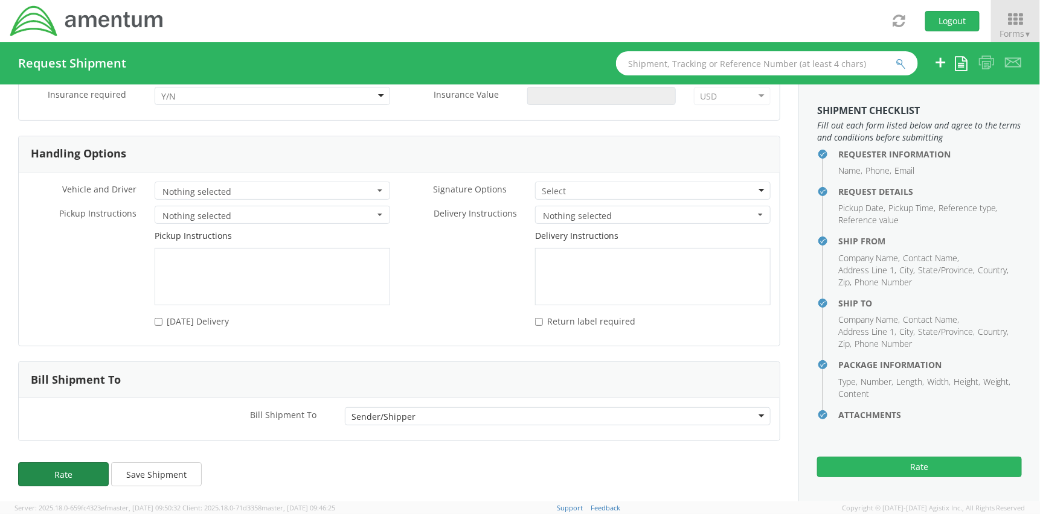
click at [90, 467] on button "Rate" at bounding box center [63, 474] width 91 height 24
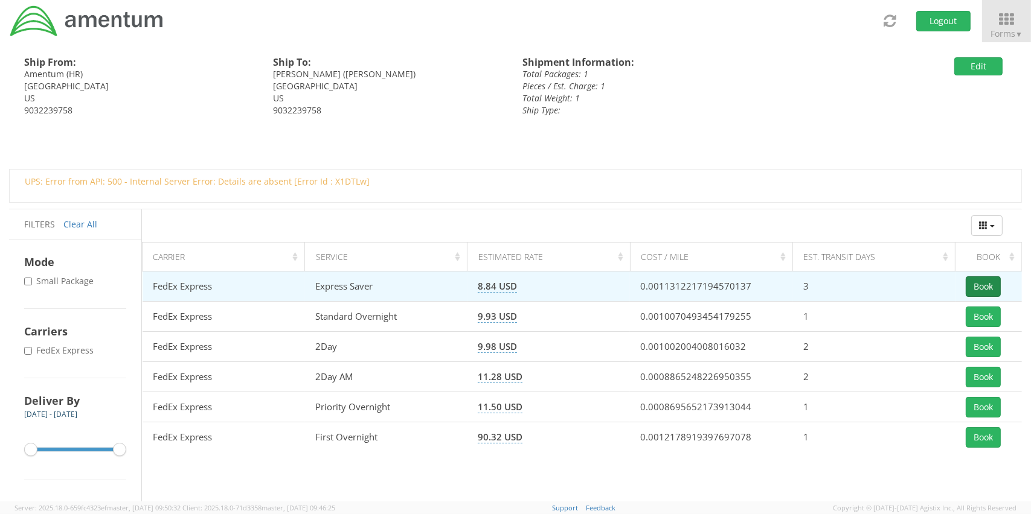
click at [988, 291] on button "Book" at bounding box center [982, 287] width 35 height 21
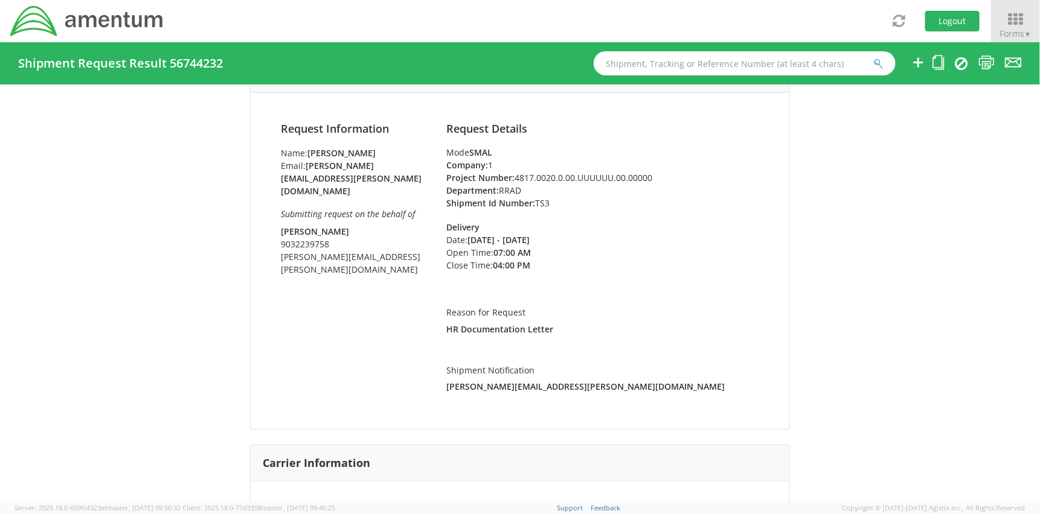
scroll to position [26, 0]
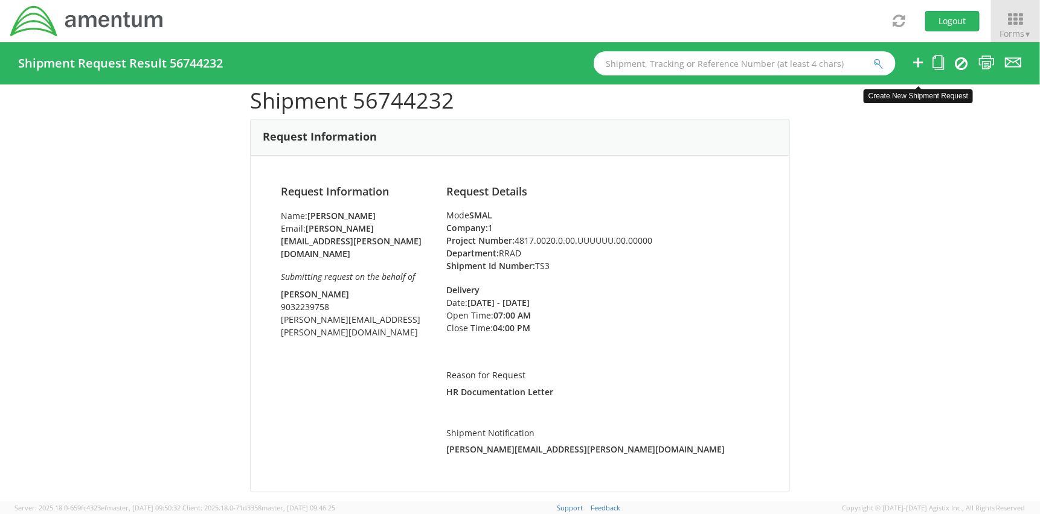
click at [916, 67] on icon at bounding box center [918, 62] width 14 height 15
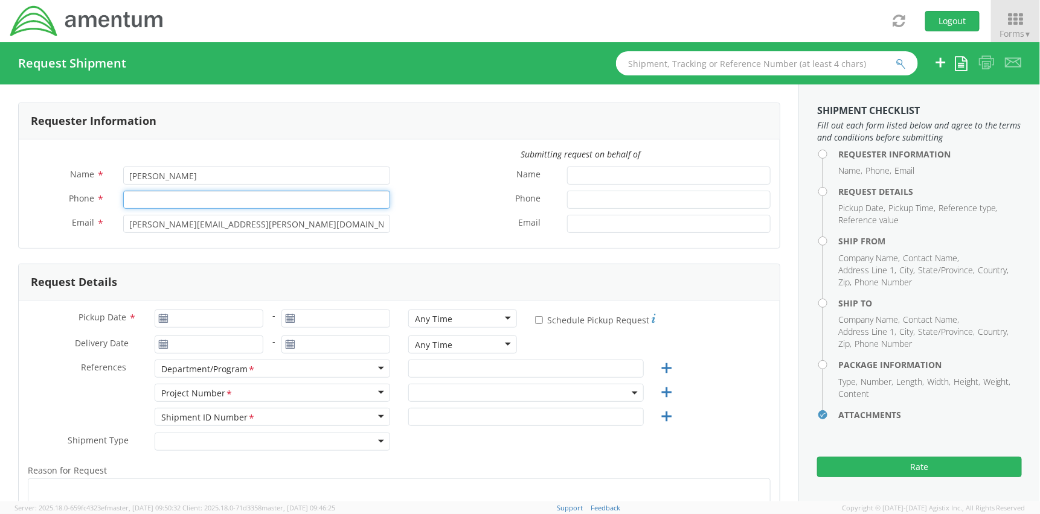
click at [255, 200] on input "Phone *" at bounding box center [256, 200] width 267 height 18
select select "4817.0020.0.00.999999.00.00000"
type input "9032239758"
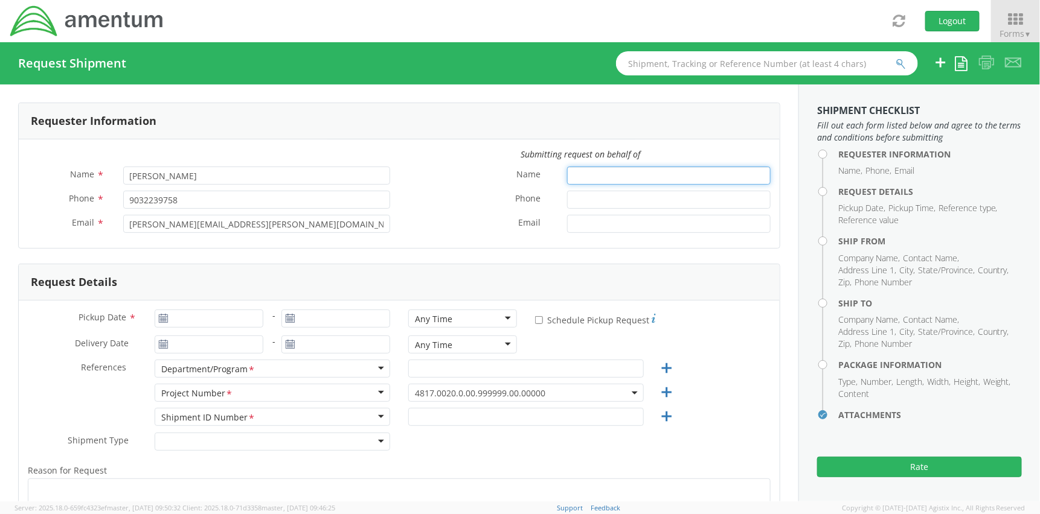
type input "[PERSON_NAME]"
type input "9032239758"
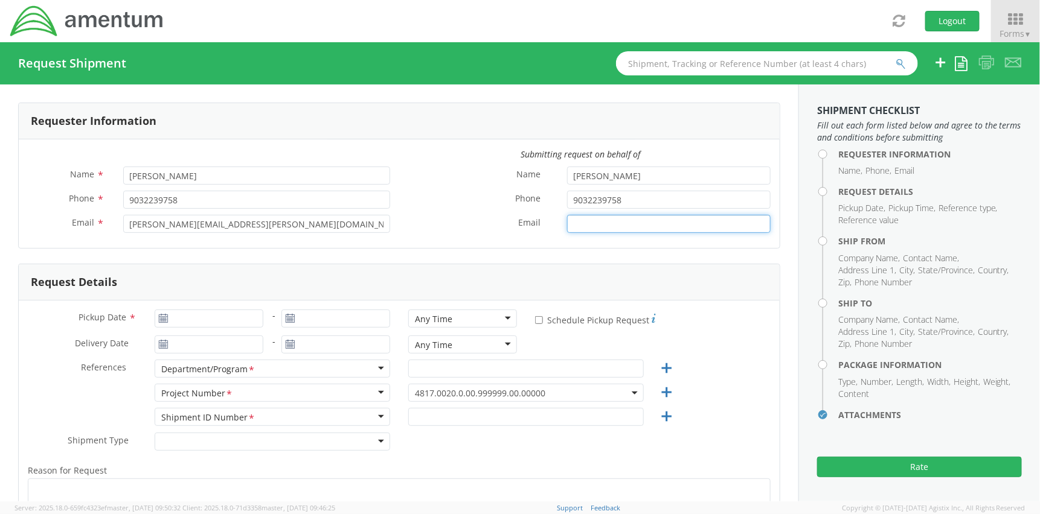
type input "[PERSON_NAME][EMAIL_ADDRESS][PERSON_NAME][DOMAIN_NAME]"
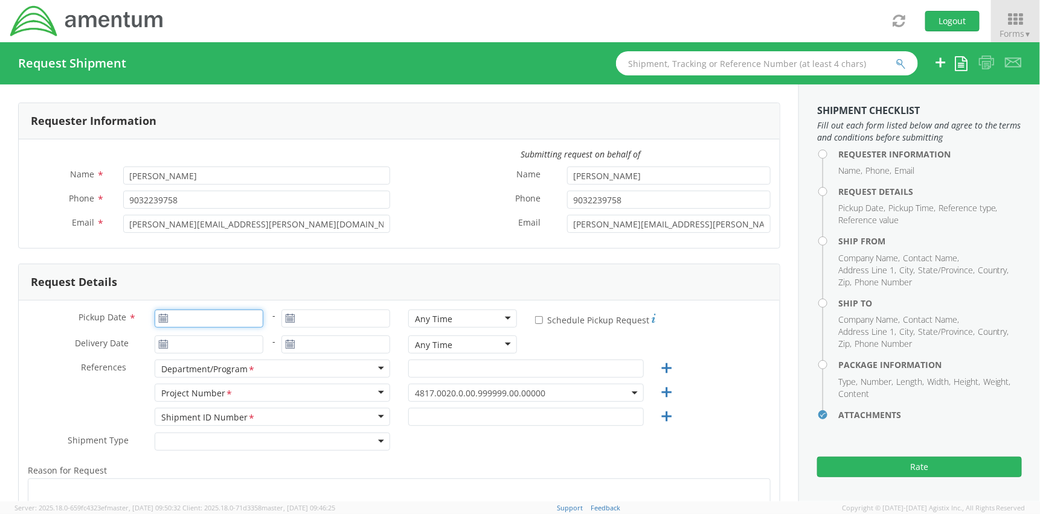
type input "[DATE]"
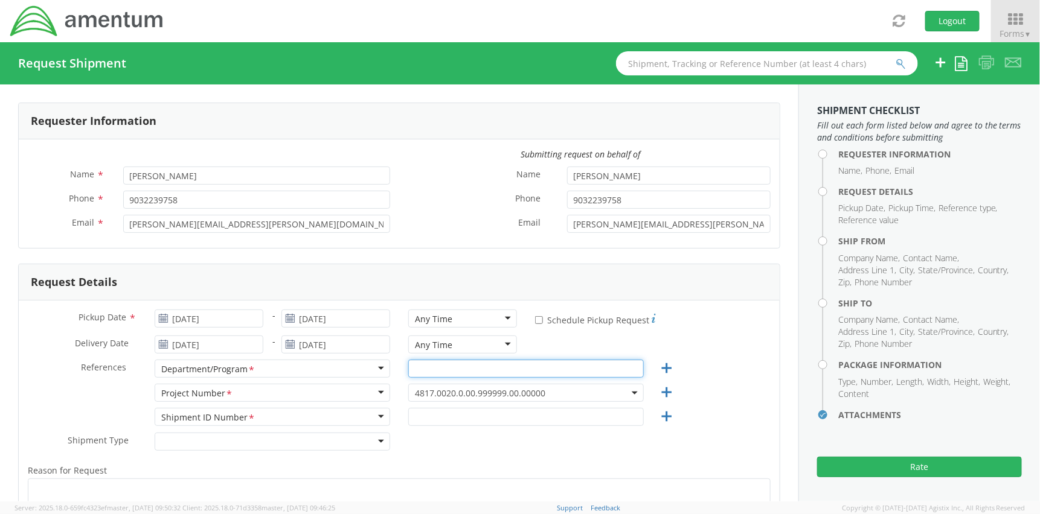
type input "RRAD"
select select
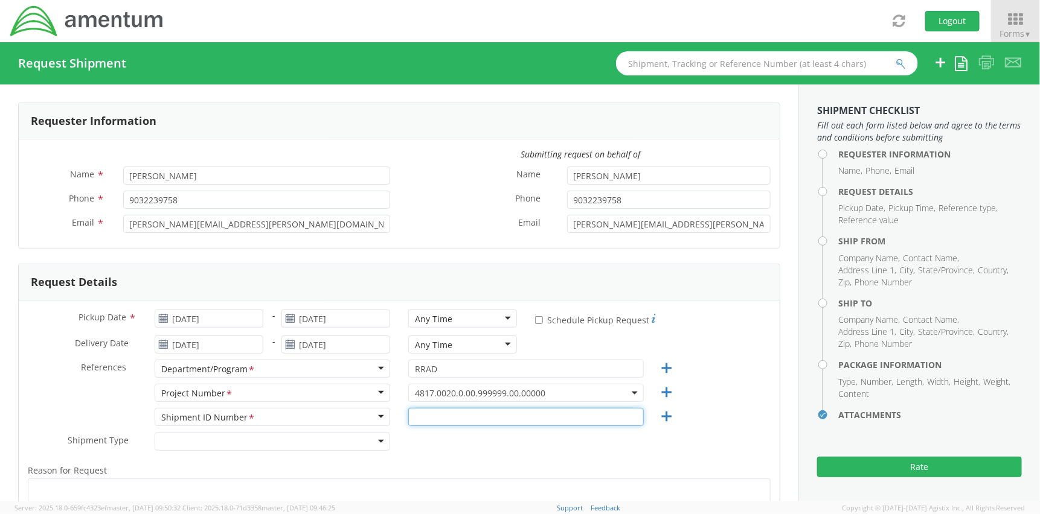
type input "TS3"
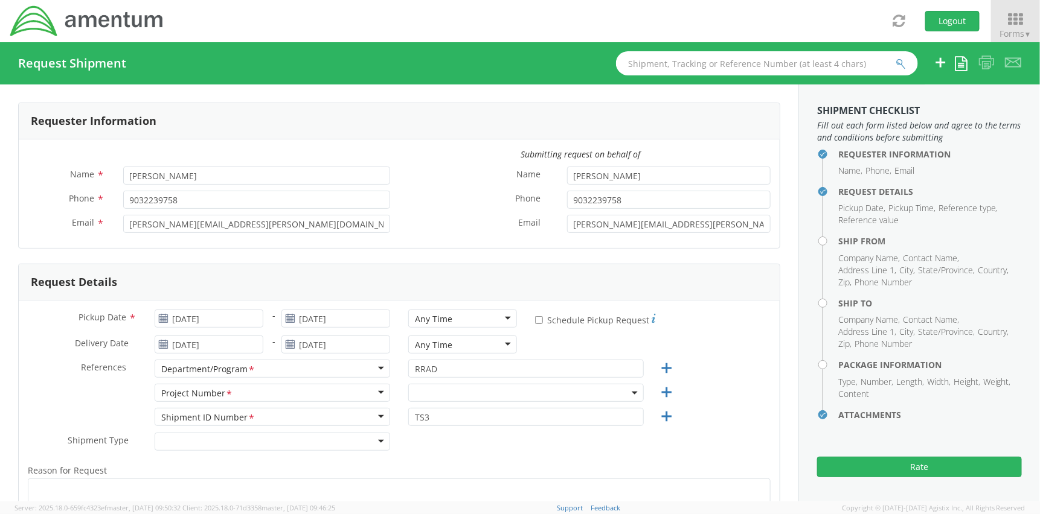
click at [415, 192] on label "Phone *" at bounding box center [478, 199] width 159 height 16
click at [567, 192] on input "9032239758" at bounding box center [669, 200] width 204 height 18
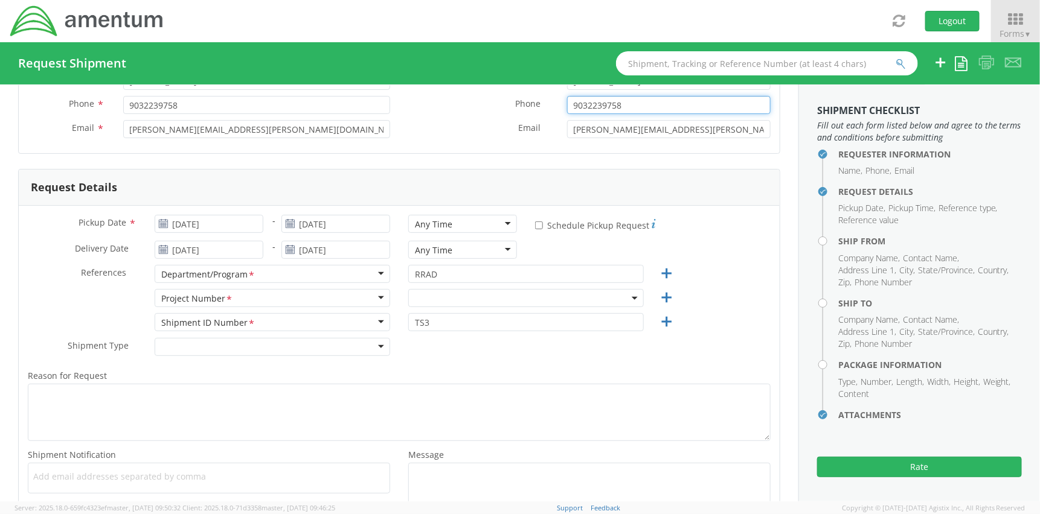
scroll to position [121, 0]
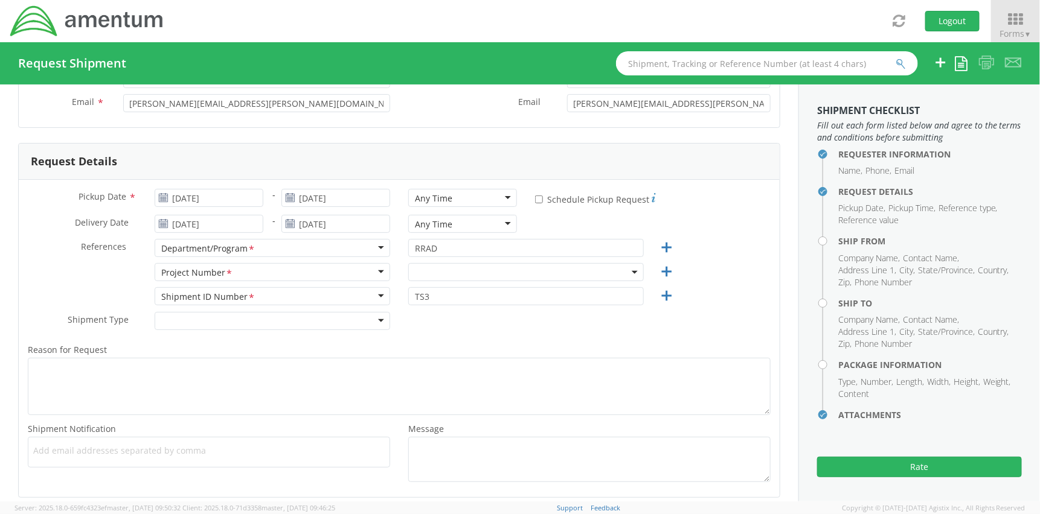
click at [446, 272] on span at bounding box center [525, 272] width 235 height 18
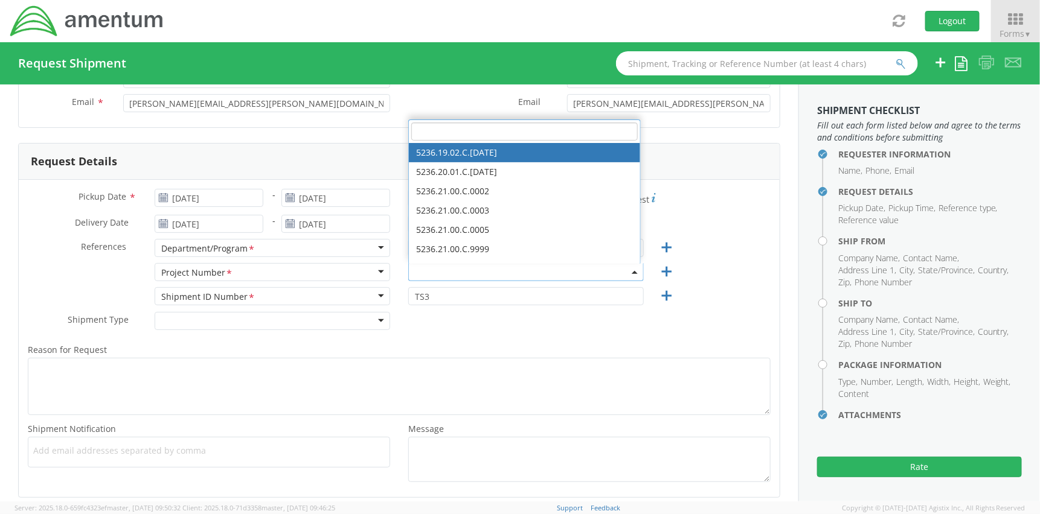
click at [479, 130] on input "search" at bounding box center [524, 132] width 226 height 18
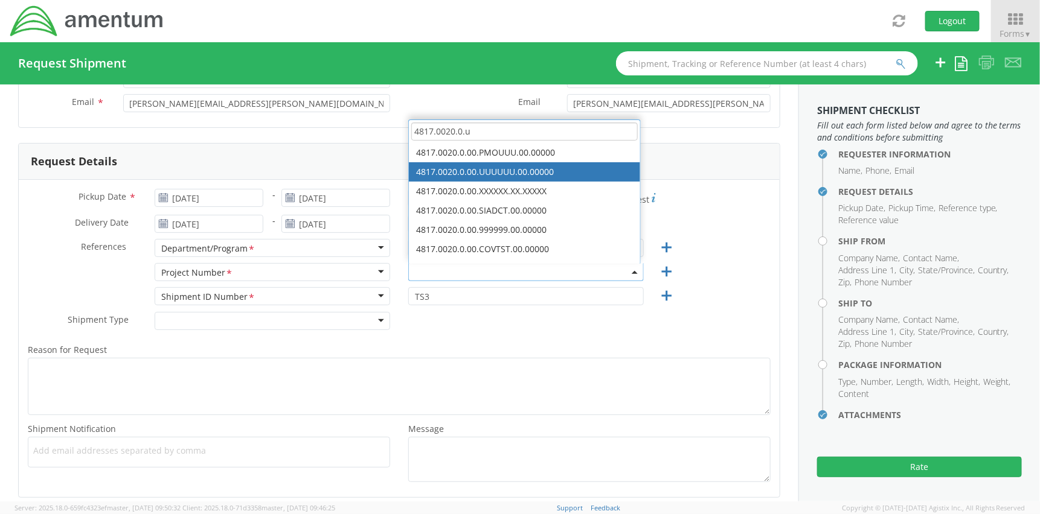
type input "4817.0020.0.u"
select select "4817.0020.0.00.UUUUUU.00.00000"
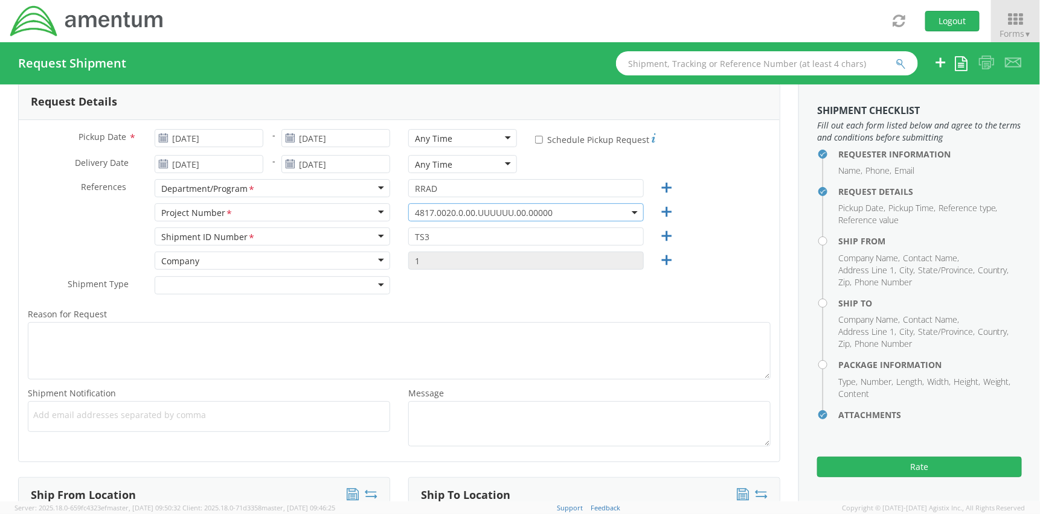
scroll to position [181, 0]
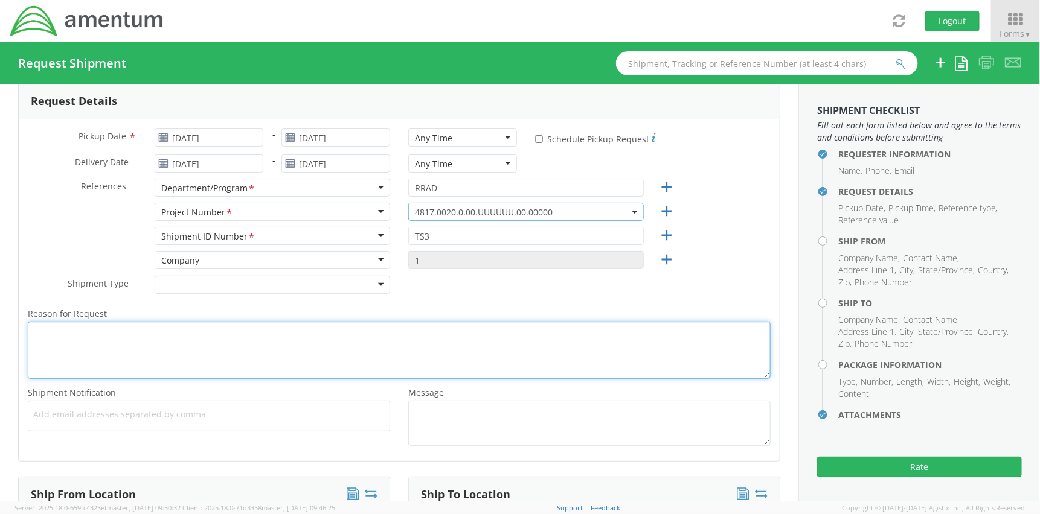
click at [283, 361] on textarea "Reason for Request *" at bounding box center [399, 350] width 743 height 57
type textarea "HR Letter for Documnetation"
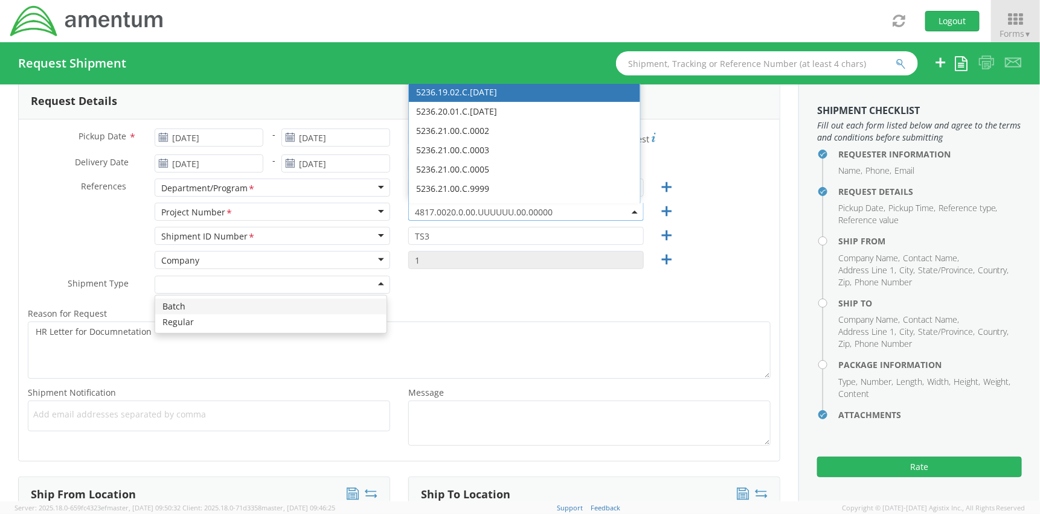
click at [497, 307] on label "Reason for Request *" at bounding box center [399, 314] width 761 height 16
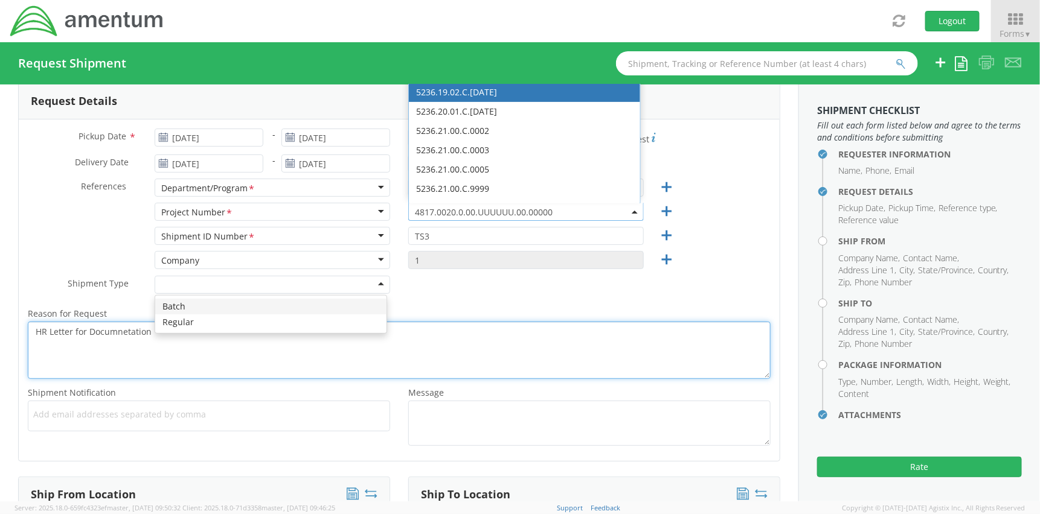
click at [497, 322] on textarea "HR Letter for Documnetation" at bounding box center [399, 350] width 743 height 57
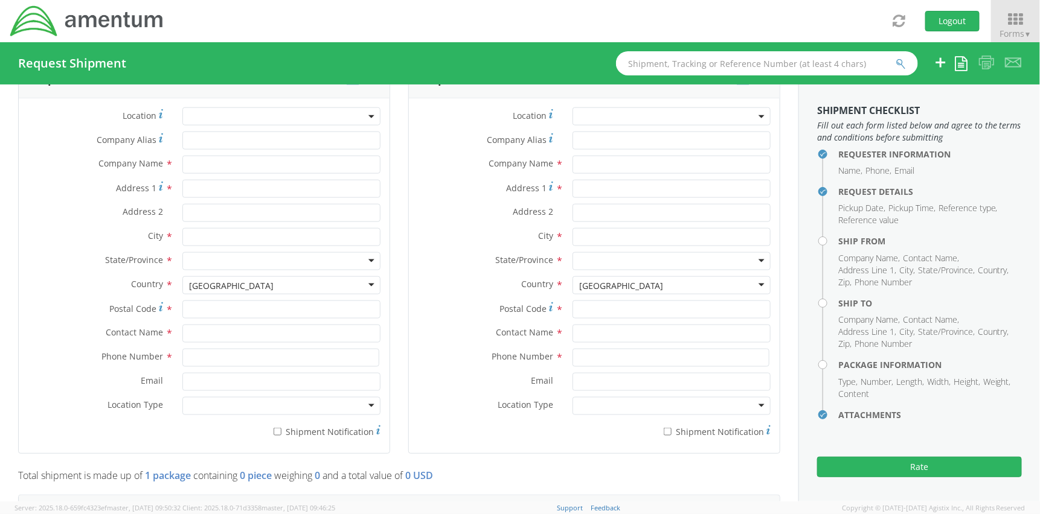
scroll to position [604, 0]
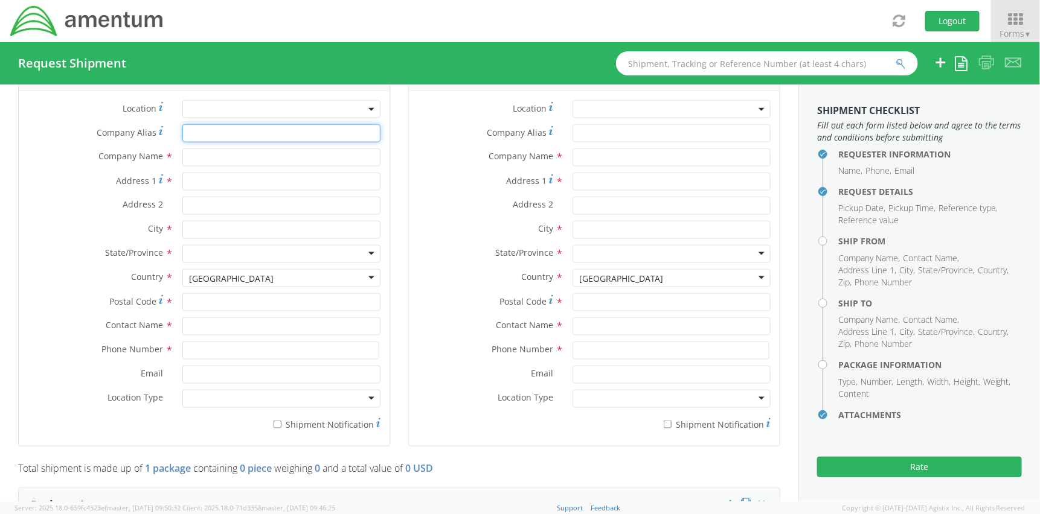
click at [229, 132] on input "Company Alias *" at bounding box center [281, 133] width 198 height 18
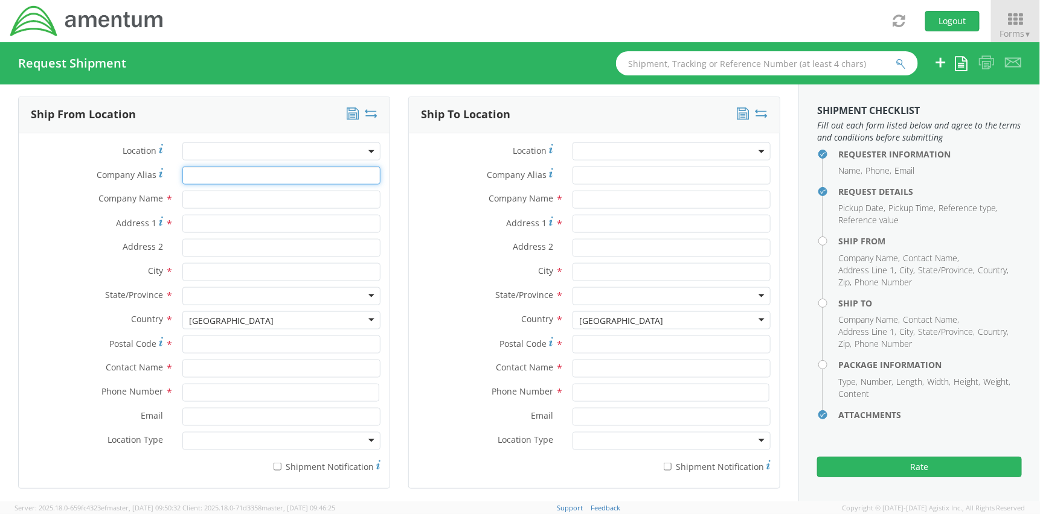
scroll to position [543, 0]
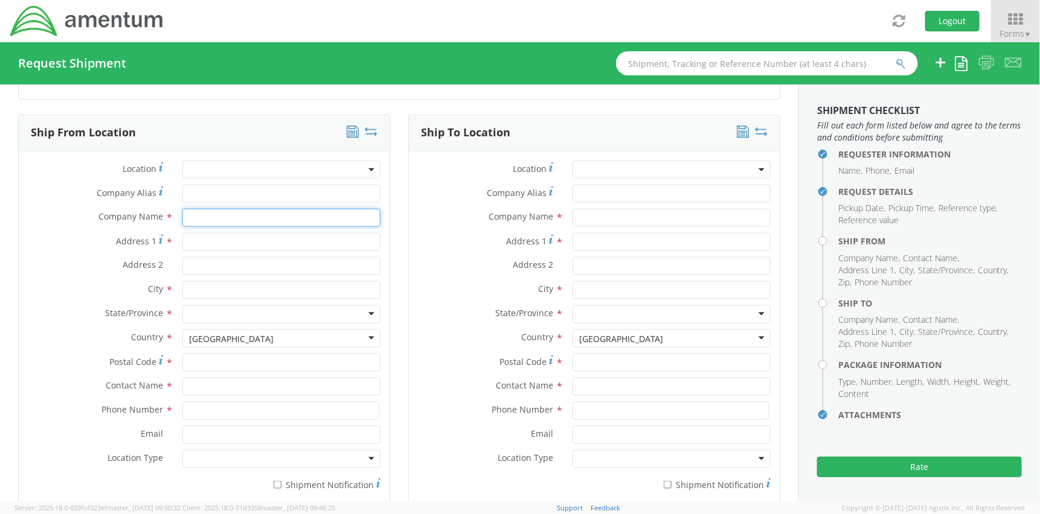
click at [257, 211] on input "text" at bounding box center [281, 218] width 198 height 18
type input "Amentum"
type input "[STREET_ADDRESS]"
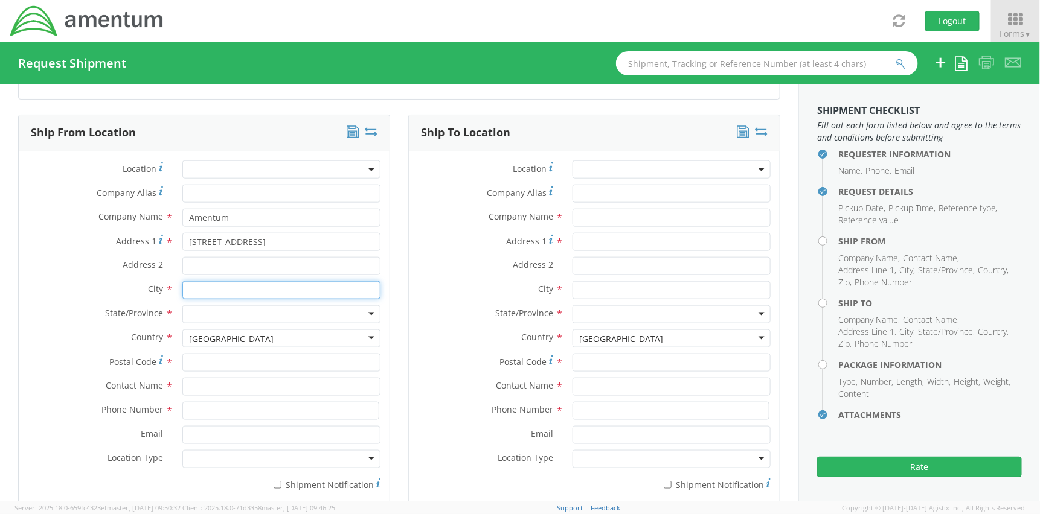
type input "[GEOGRAPHIC_DATA]"
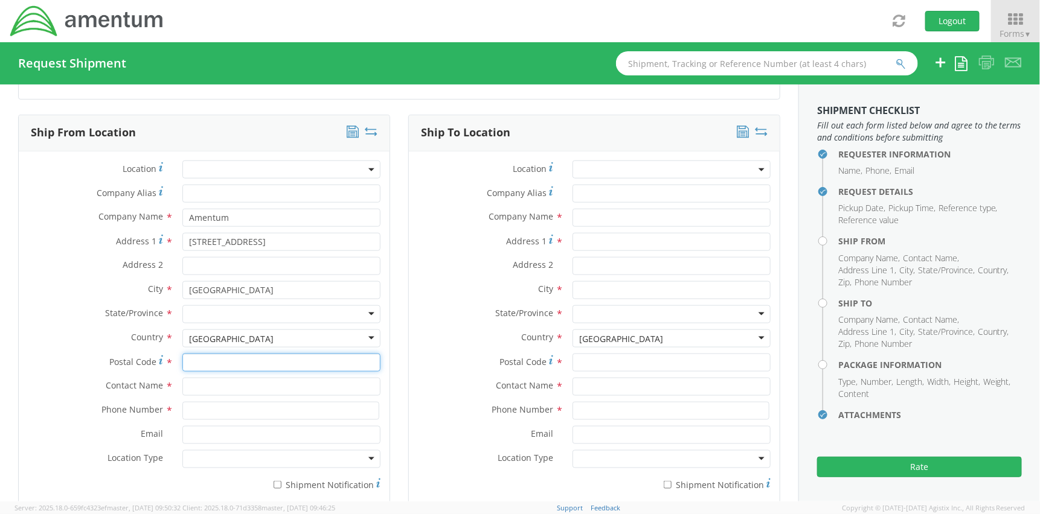
type input "75570"
type input "HR"
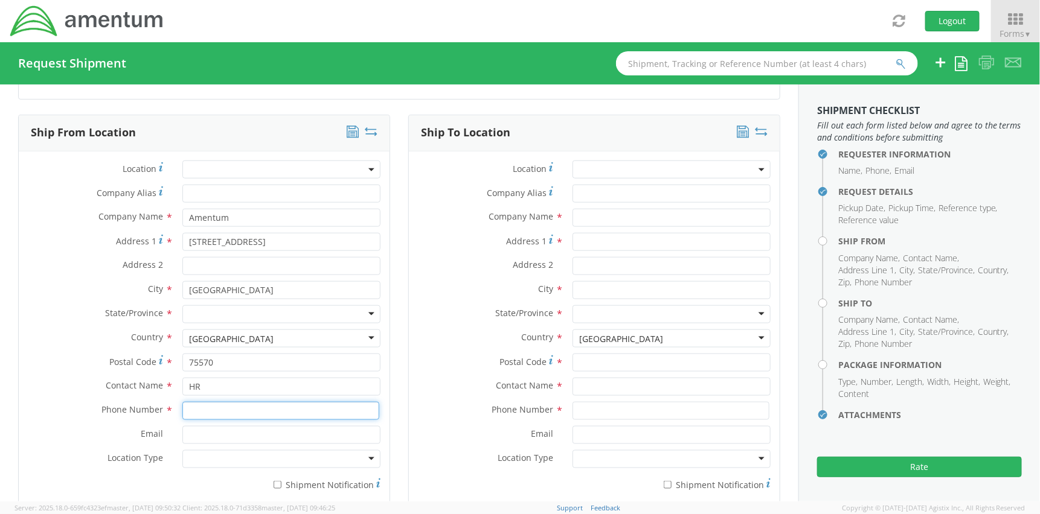
type input "9032239758"
type input "[PERSON_NAME][EMAIL_ADDRESS][PERSON_NAME][DOMAIN_NAME]"
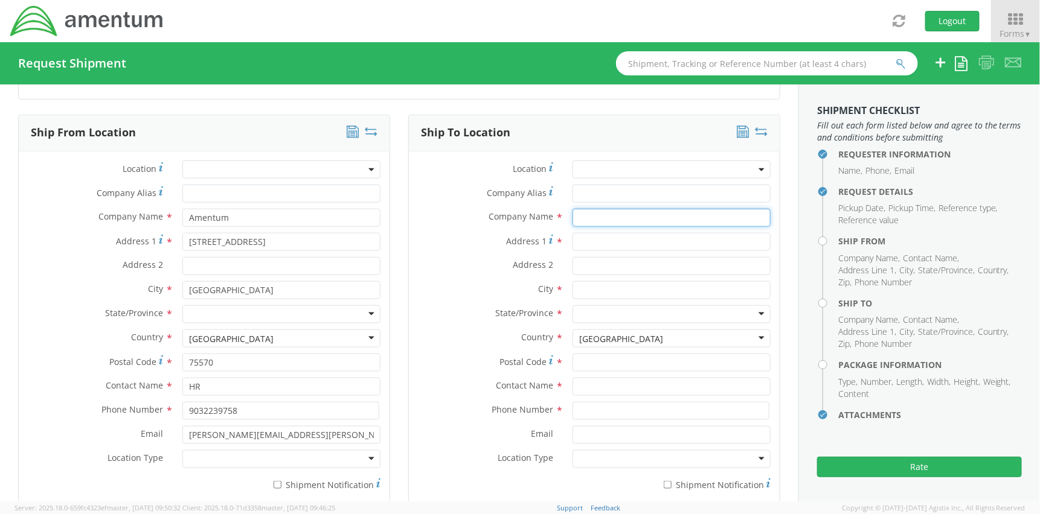
type input "[PERSON_NAME]"
type input "[STREET_ADDRESS][PERSON_NAME]"
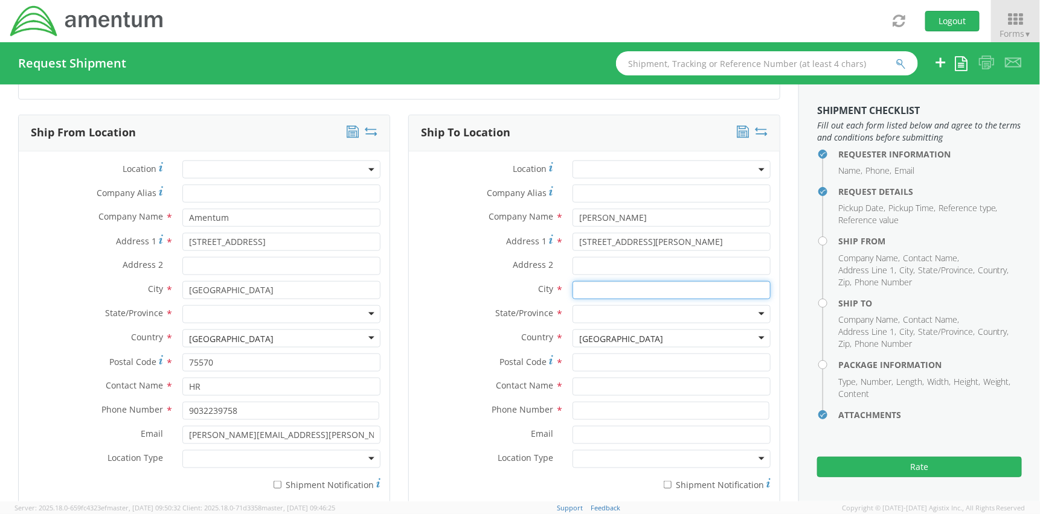
type input "[GEOGRAPHIC_DATA]"
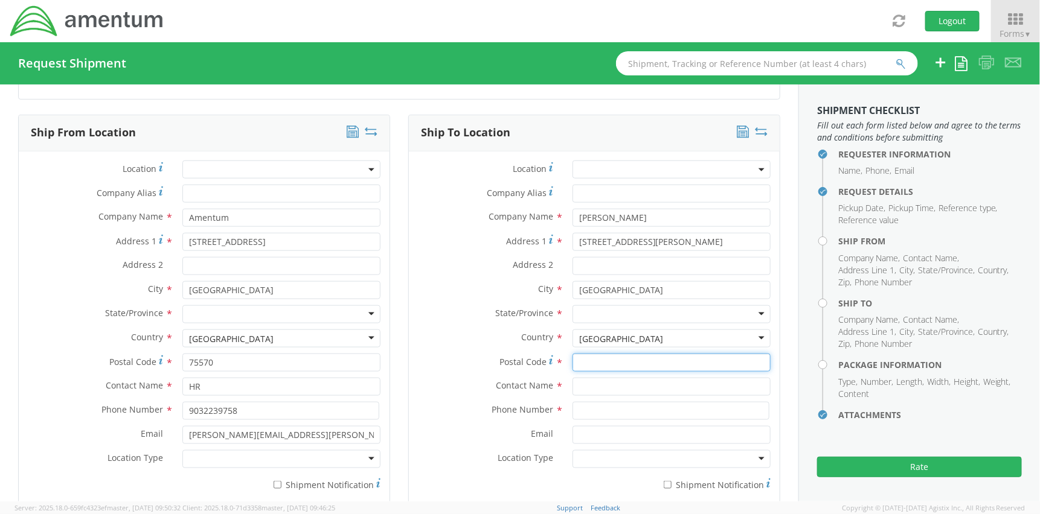
type input "79904"
type input "[PERSON_NAME]"
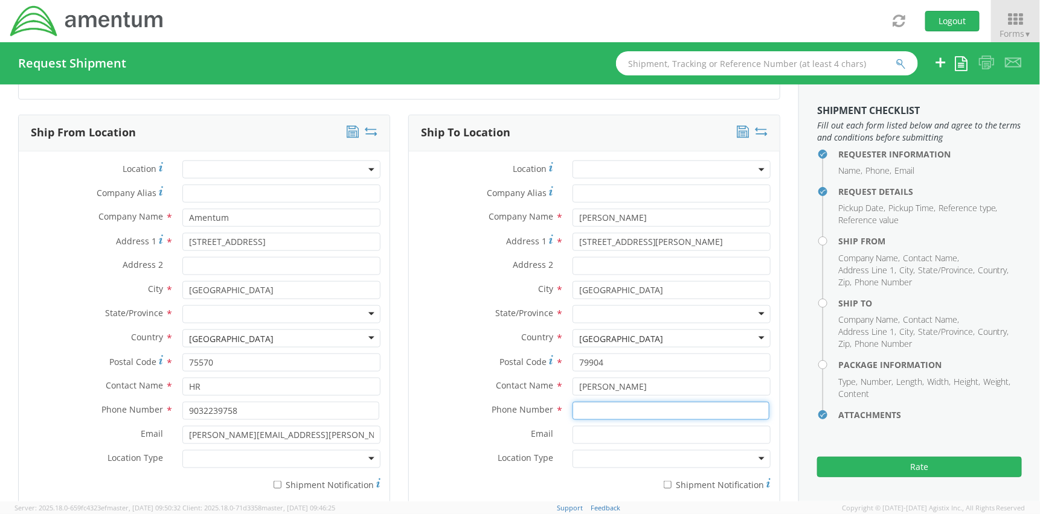
type input "9032239758"
type input "[PERSON_NAME]"
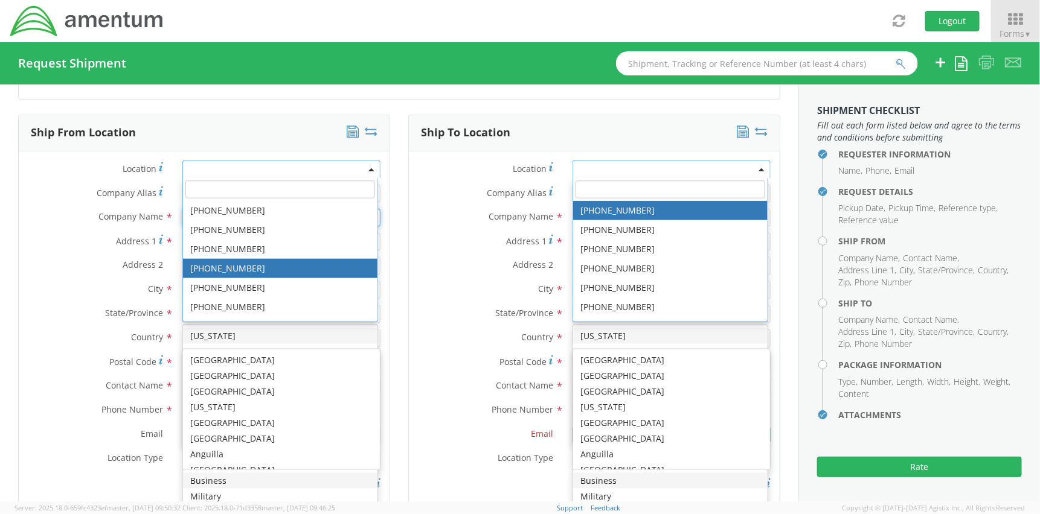
scroll to position [0, 0]
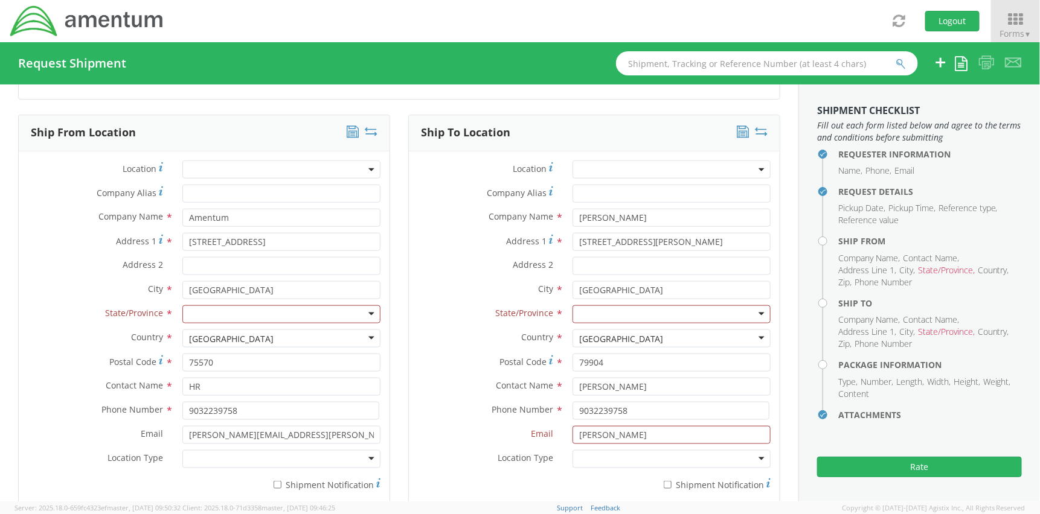
click at [55, 235] on label "Address 1 *" at bounding box center [96, 241] width 155 height 16
click at [182, 235] on input "[STREET_ADDRESS]" at bounding box center [281, 242] width 198 height 18
click at [211, 312] on div at bounding box center [281, 315] width 198 height 18
type input "te"
drag, startPoint x: 629, startPoint y: 219, endPoint x: 535, endPoint y: 213, distance: 93.7
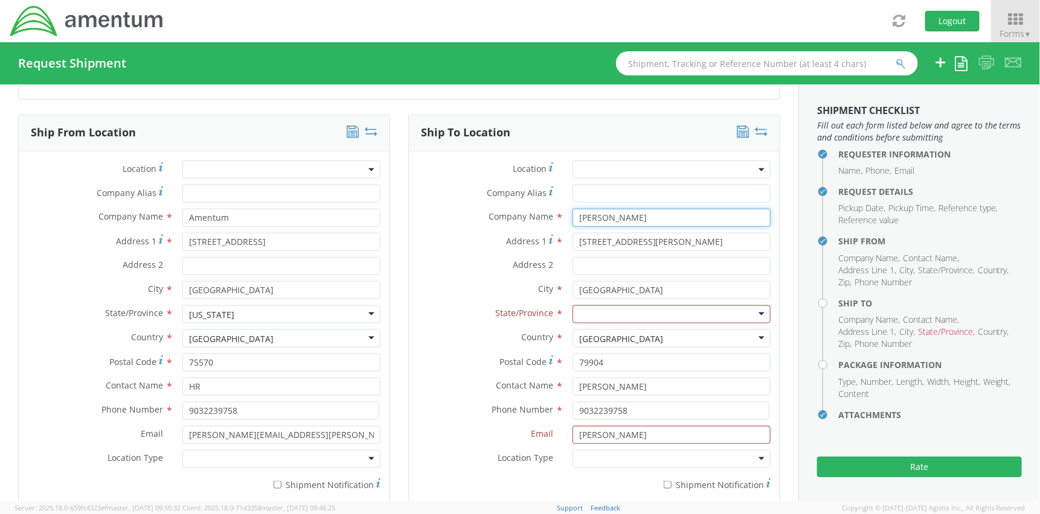
click at [535, 213] on div "Company Name * [PERSON_NAME] searching..." at bounding box center [594, 218] width 371 height 18
paste input "[PERSON_NAME]"
type input "[PERSON_NAME] Del [PERSON_NAME]"
paste input "[GEOGRAPHIC_DATA]"
type input "[STREET_ADDRESS]"
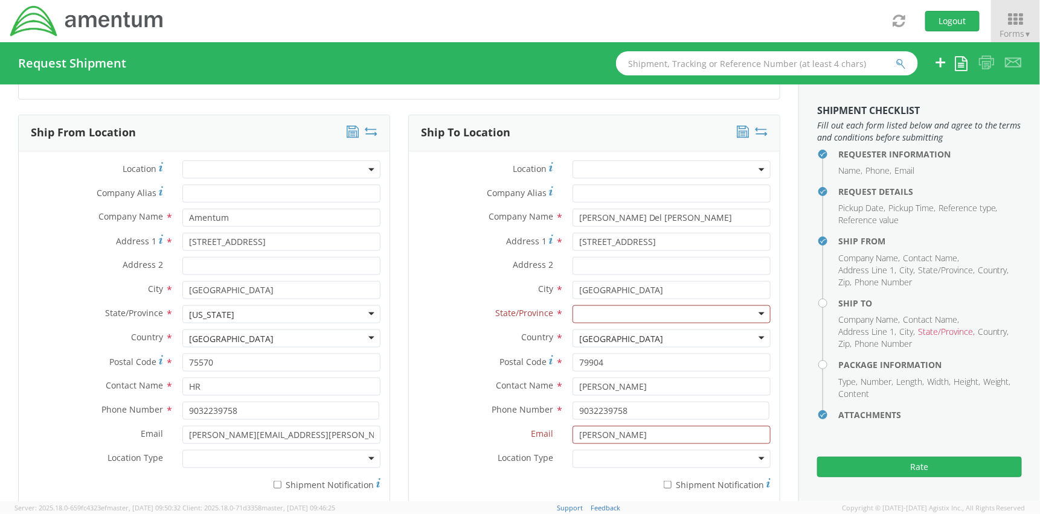
click at [644, 313] on div at bounding box center [671, 315] width 198 height 18
type input "te"
click at [616, 436] on input "[PERSON_NAME]" at bounding box center [671, 435] width 198 height 18
type input "[PERSON_NAME][EMAIL_ADDRESS][PERSON_NAME][DOMAIN_NAME]"
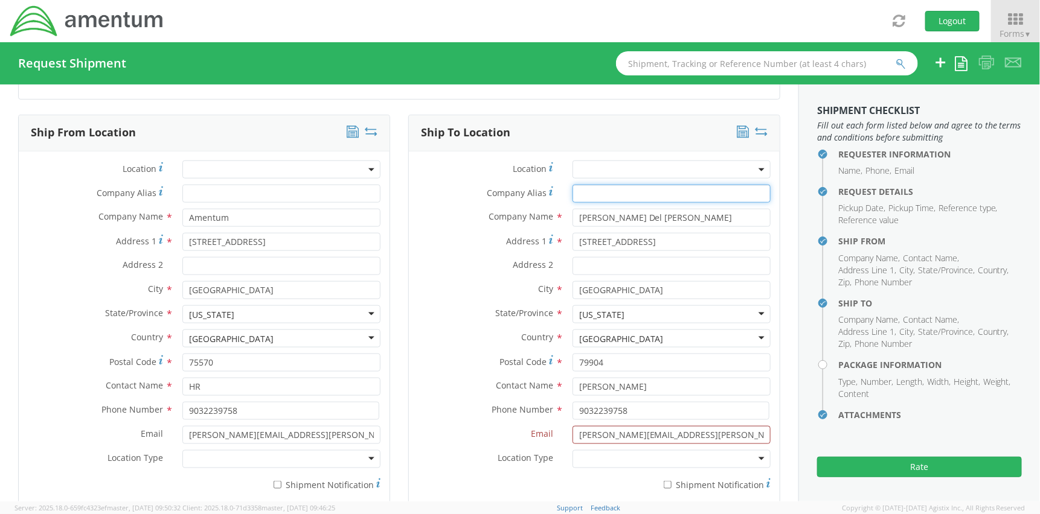
type input "[PERSON_NAME]"
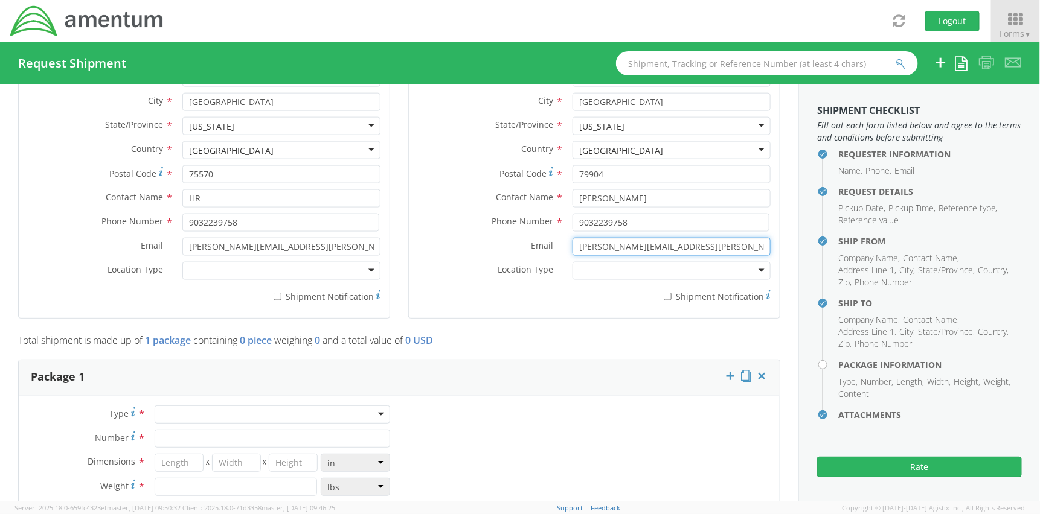
scroll to position [845, 0]
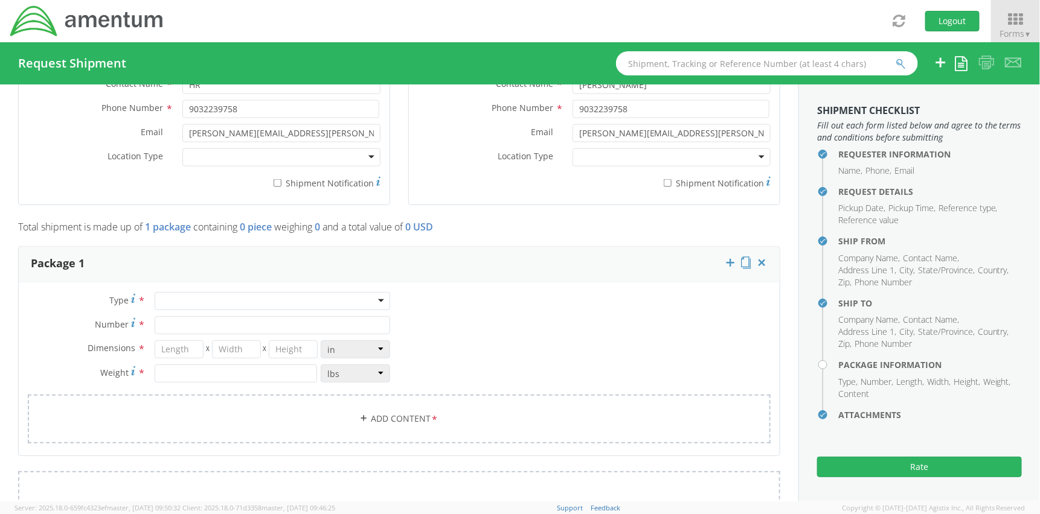
click at [347, 309] on div "Type * Crate(s) Envelope Pallet(s) Oversized (Not Stackable) Pallet(s) Oversize…" at bounding box center [209, 343] width 380 height 103
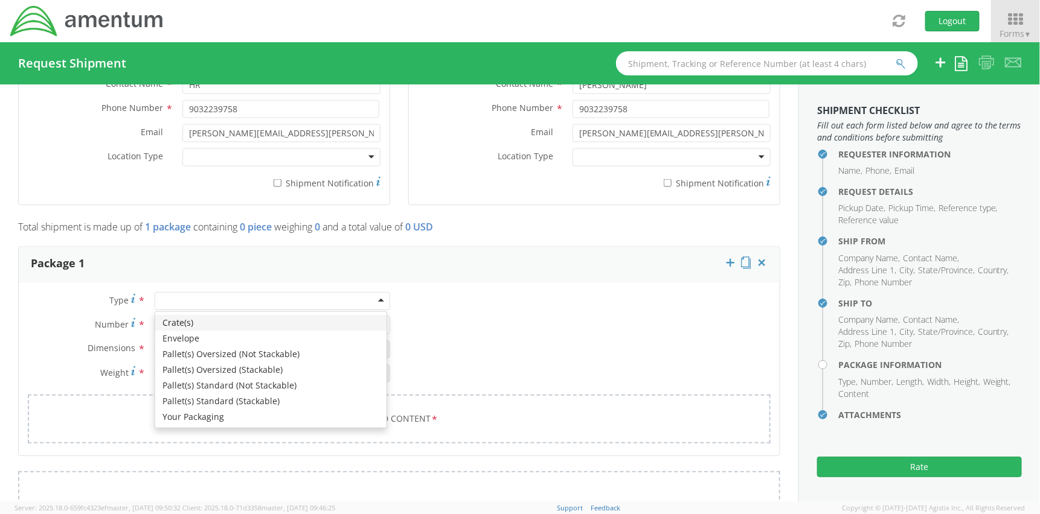
click at [348, 304] on div at bounding box center [272, 301] width 235 height 18
type input "1"
type input "9.5"
type input "12.5"
type input "0.25"
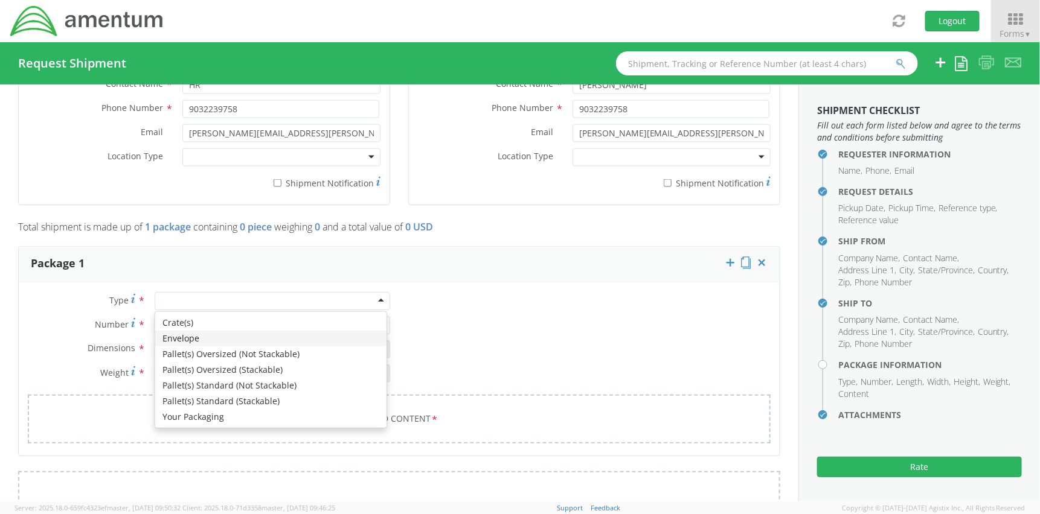
type input "1"
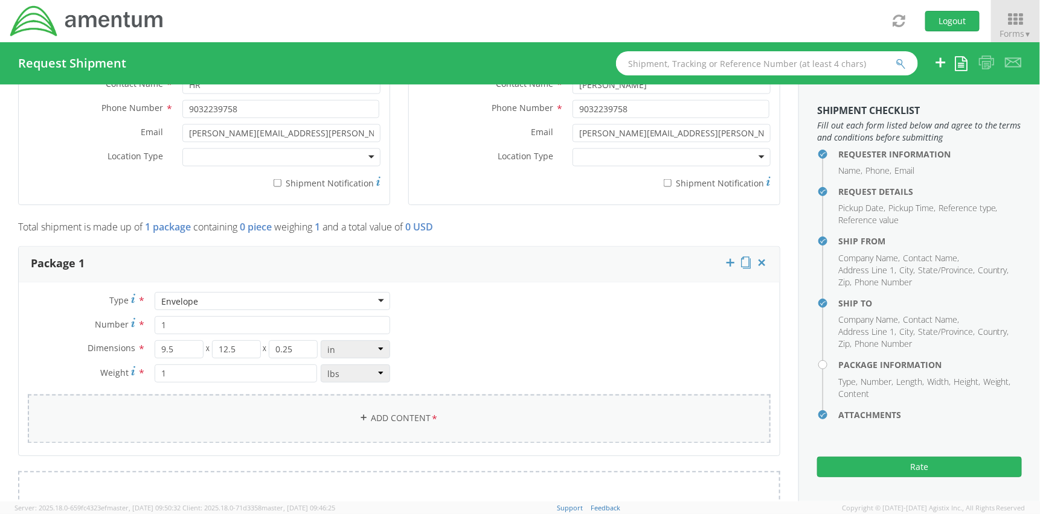
click at [298, 420] on link "Add Content *" at bounding box center [399, 419] width 743 height 49
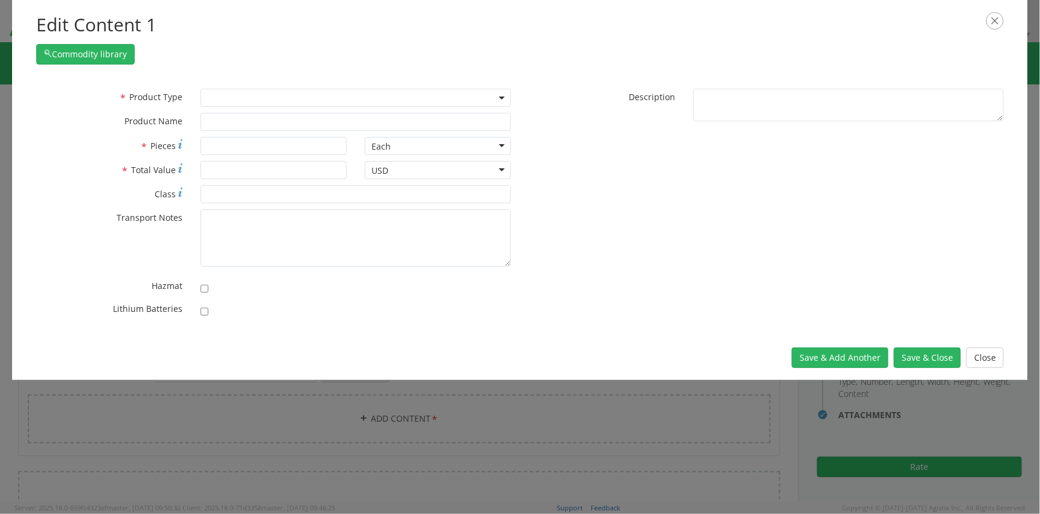
click at [236, 103] on span at bounding box center [355, 98] width 310 height 18
select select "DOCUMENT"
type input "Documents"
type input "1"
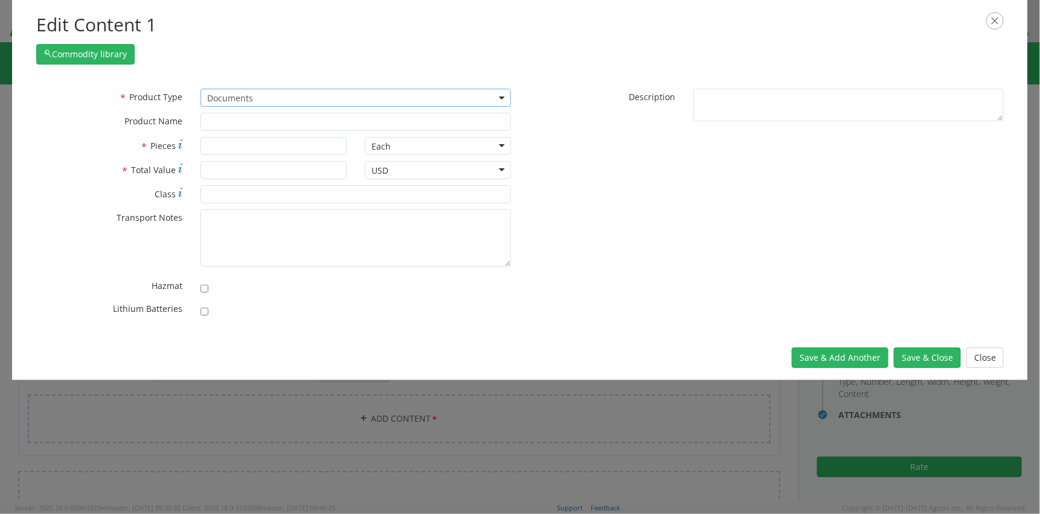
type textarea "Documents"
click at [934, 356] on button "Save & Close" at bounding box center [927, 358] width 67 height 21
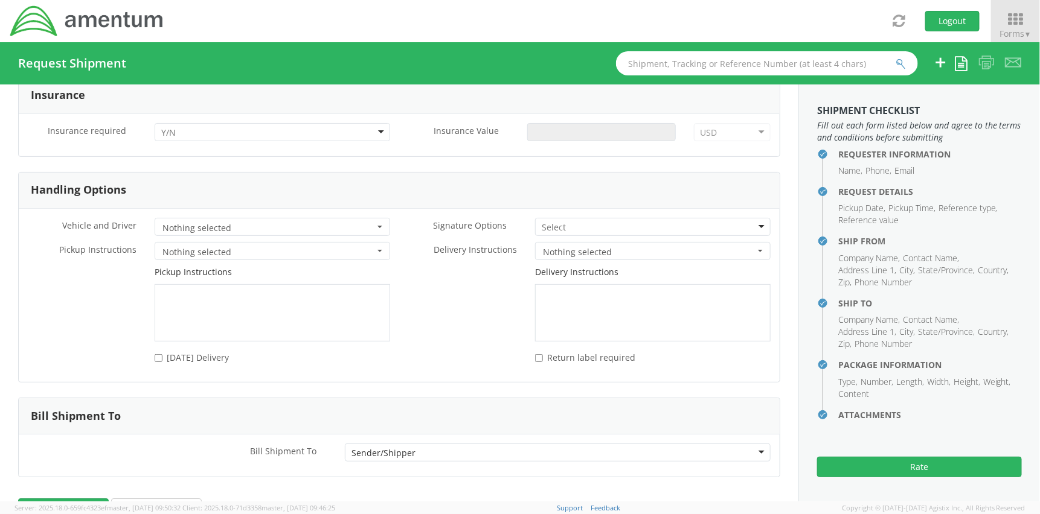
scroll to position [1524, 0]
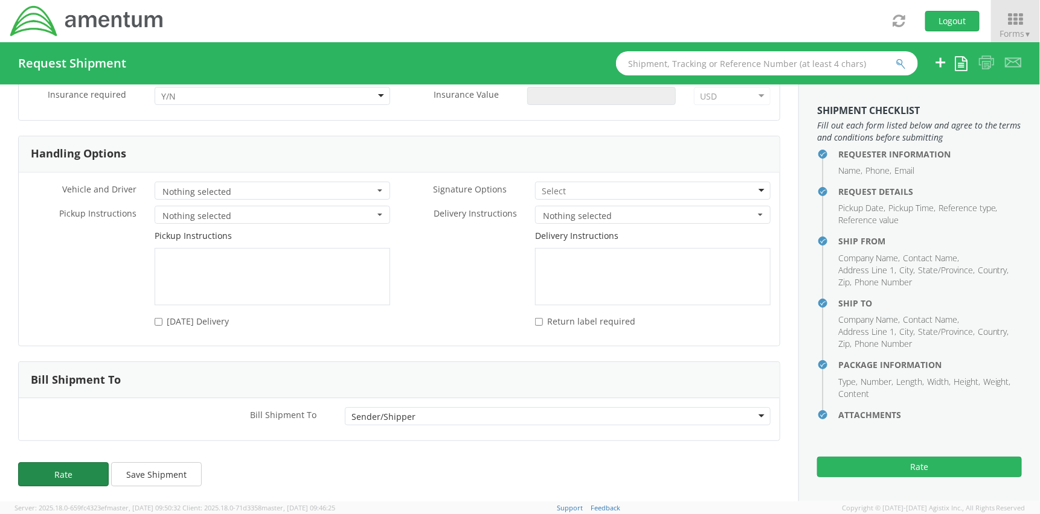
click at [64, 465] on button "Rate" at bounding box center [63, 474] width 91 height 24
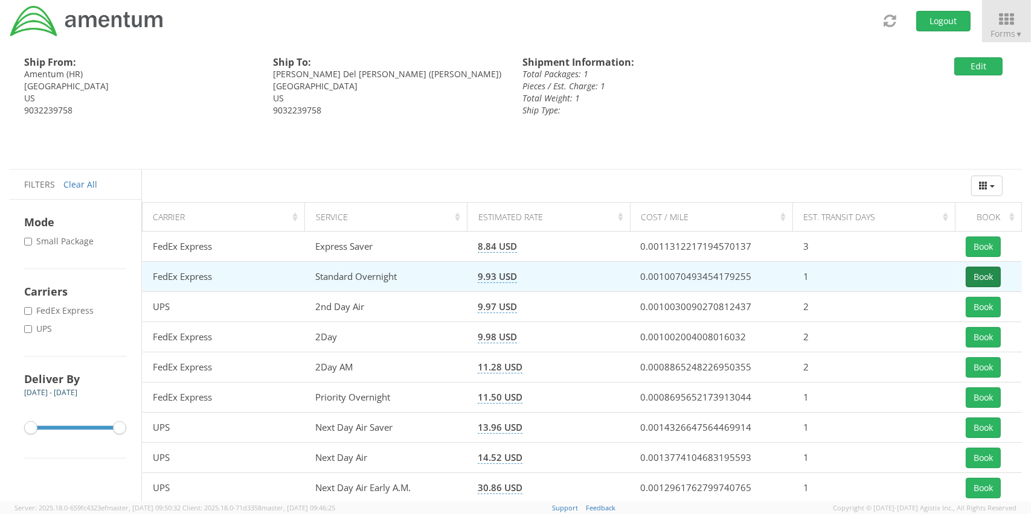
click at [996, 277] on button "Book" at bounding box center [982, 277] width 35 height 21
